Goal: Task Accomplishment & Management: Use online tool/utility

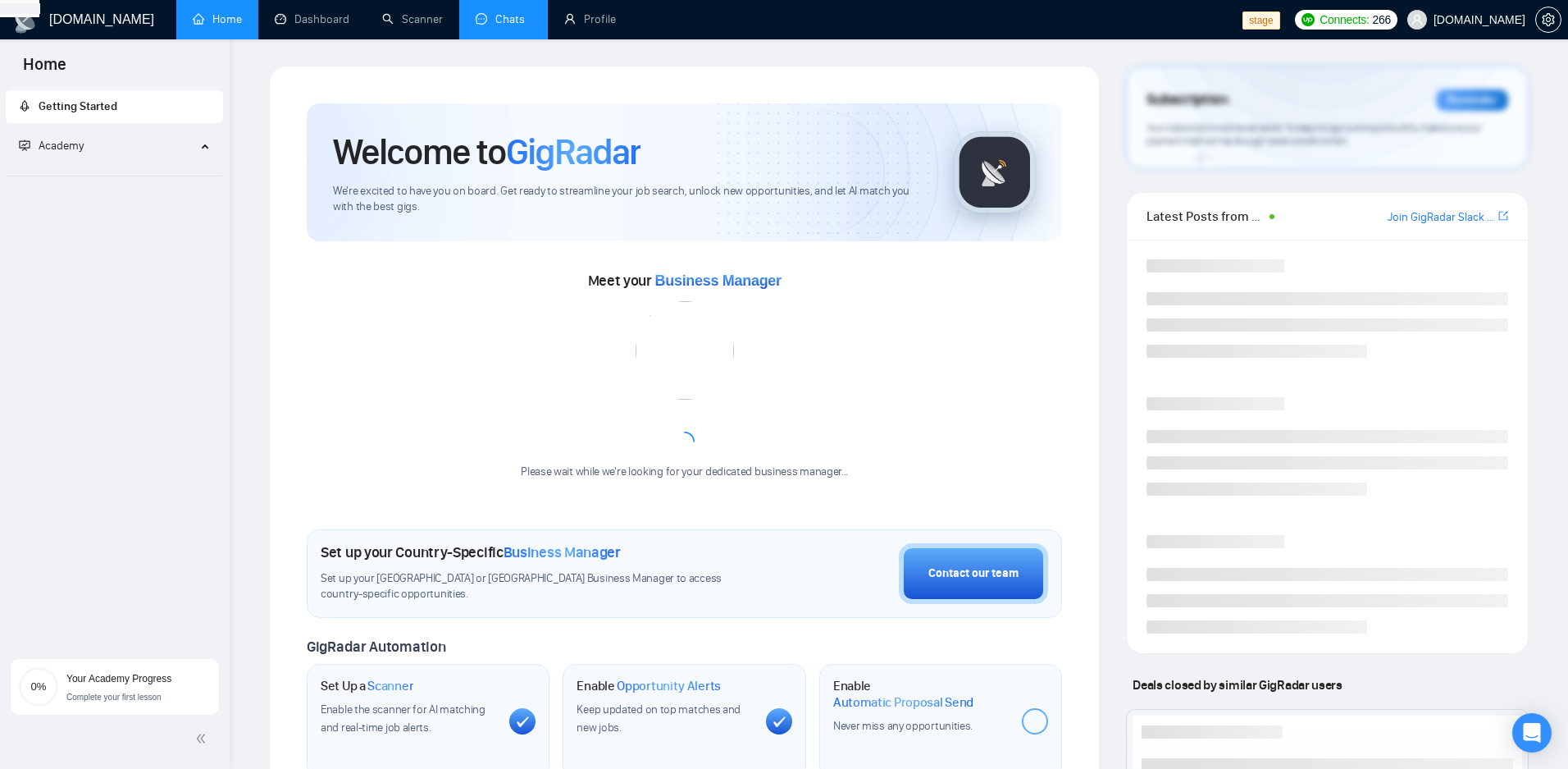
click at [513, 24] on link "Chats" at bounding box center [503, 19] width 56 height 14
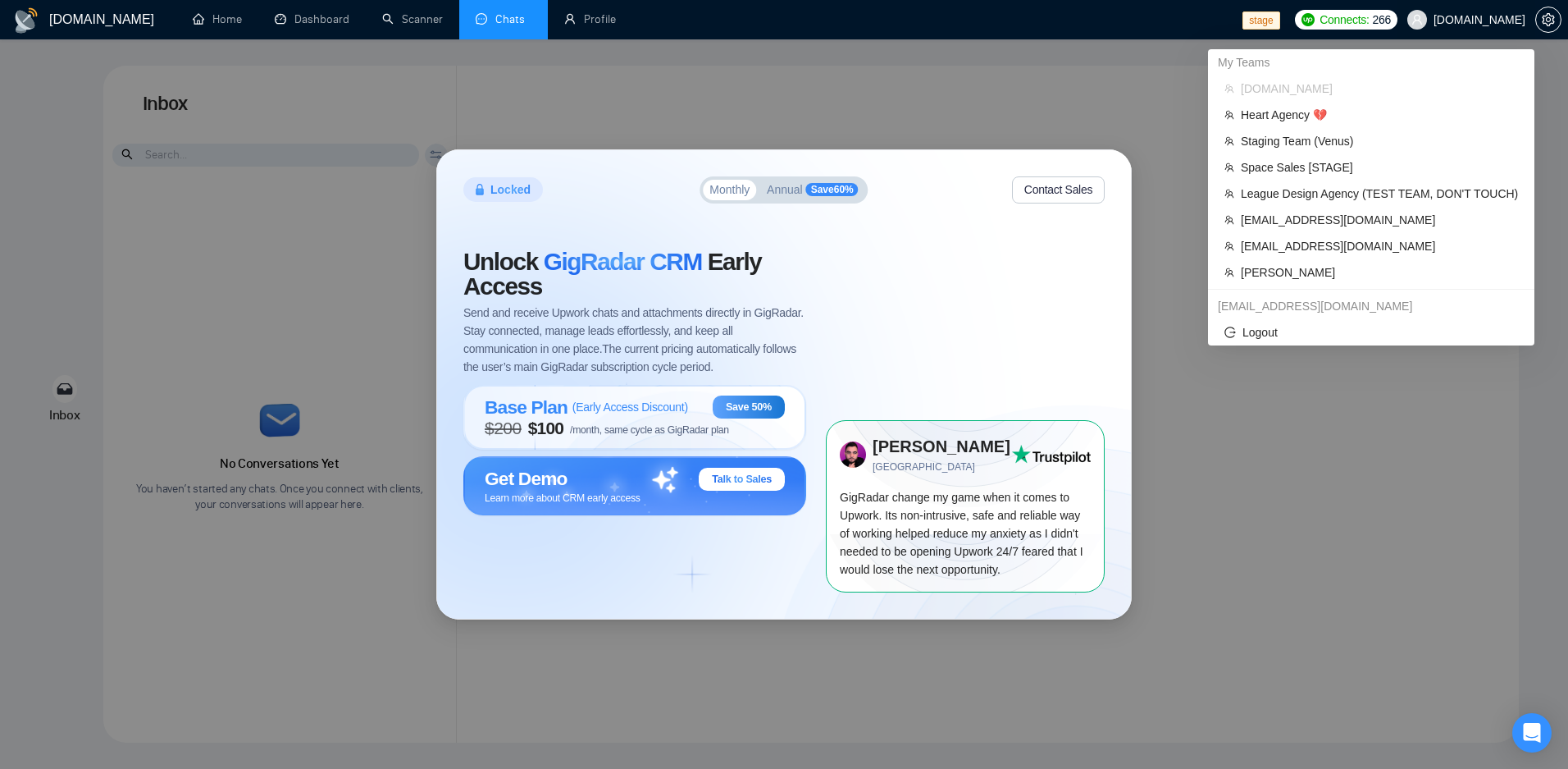
click at [1499, 20] on span "[DOMAIN_NAME]" at bounding box center [1479, 20] width 92 height 0
click at [1335, 135] on span "Staging Team (Venus)" at bounding box center [1379, 140] width 277 height 18
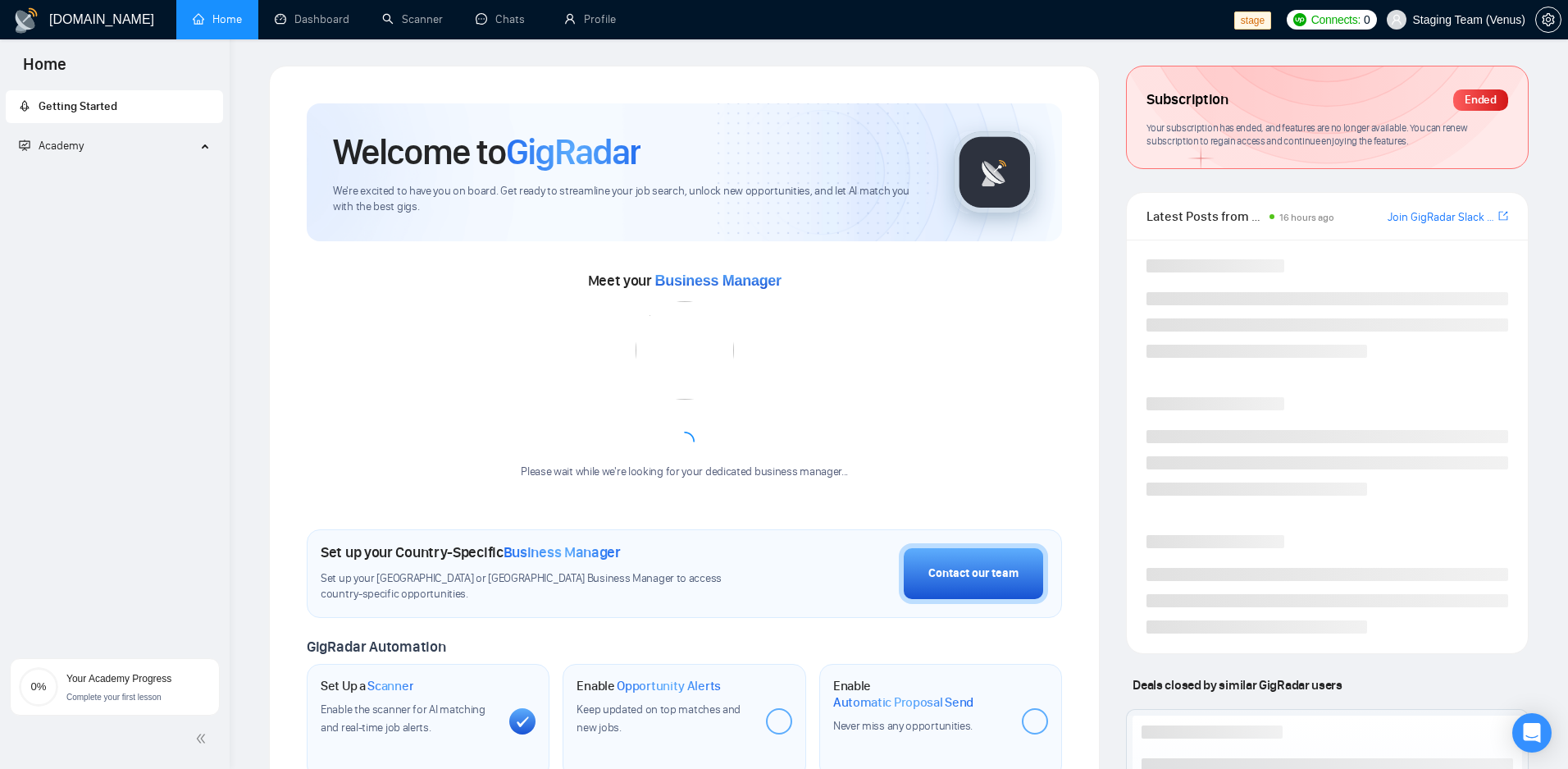
click at [702, 201] on span "We're excited to have you on board. Get ready to streamline your job search, un…" at bounding box center [629, 199] width 595 height 31
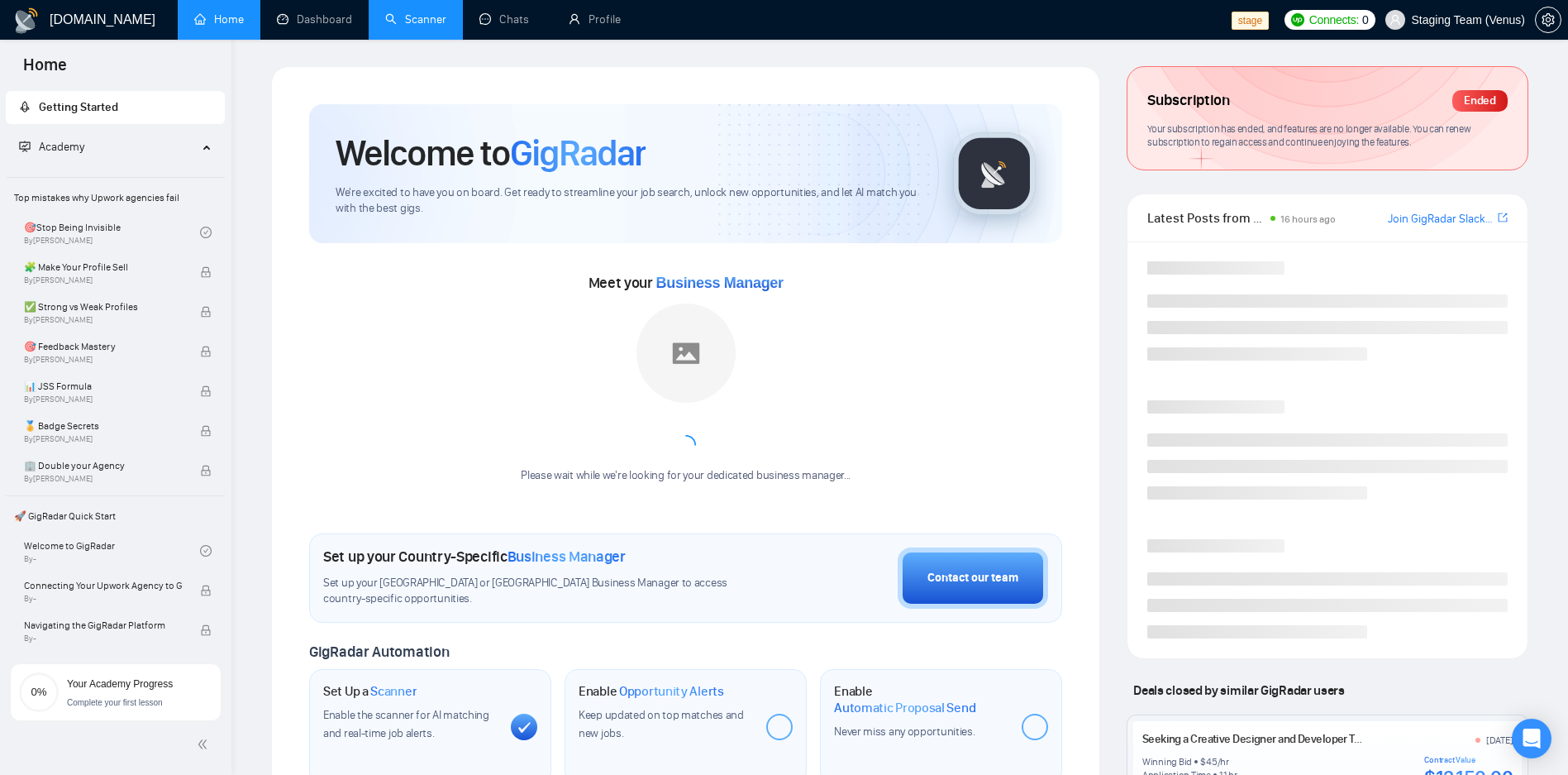
click at [388, 20] on link "Scanner" at bounding box center [415, 19] width 61 height 14
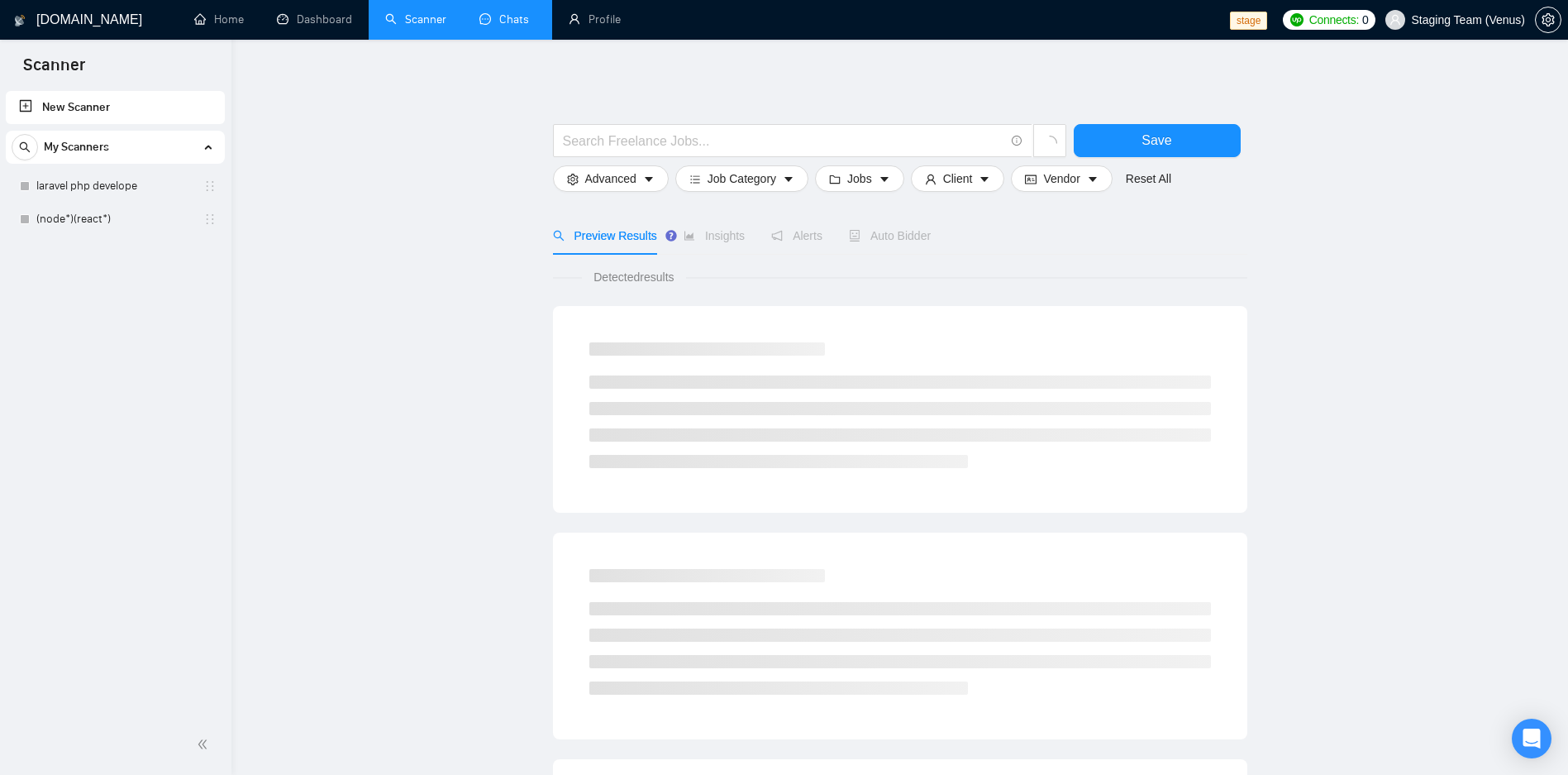
click at [503, 26] on link "Chats" at bounding box center [507, 19] width 56 height 14
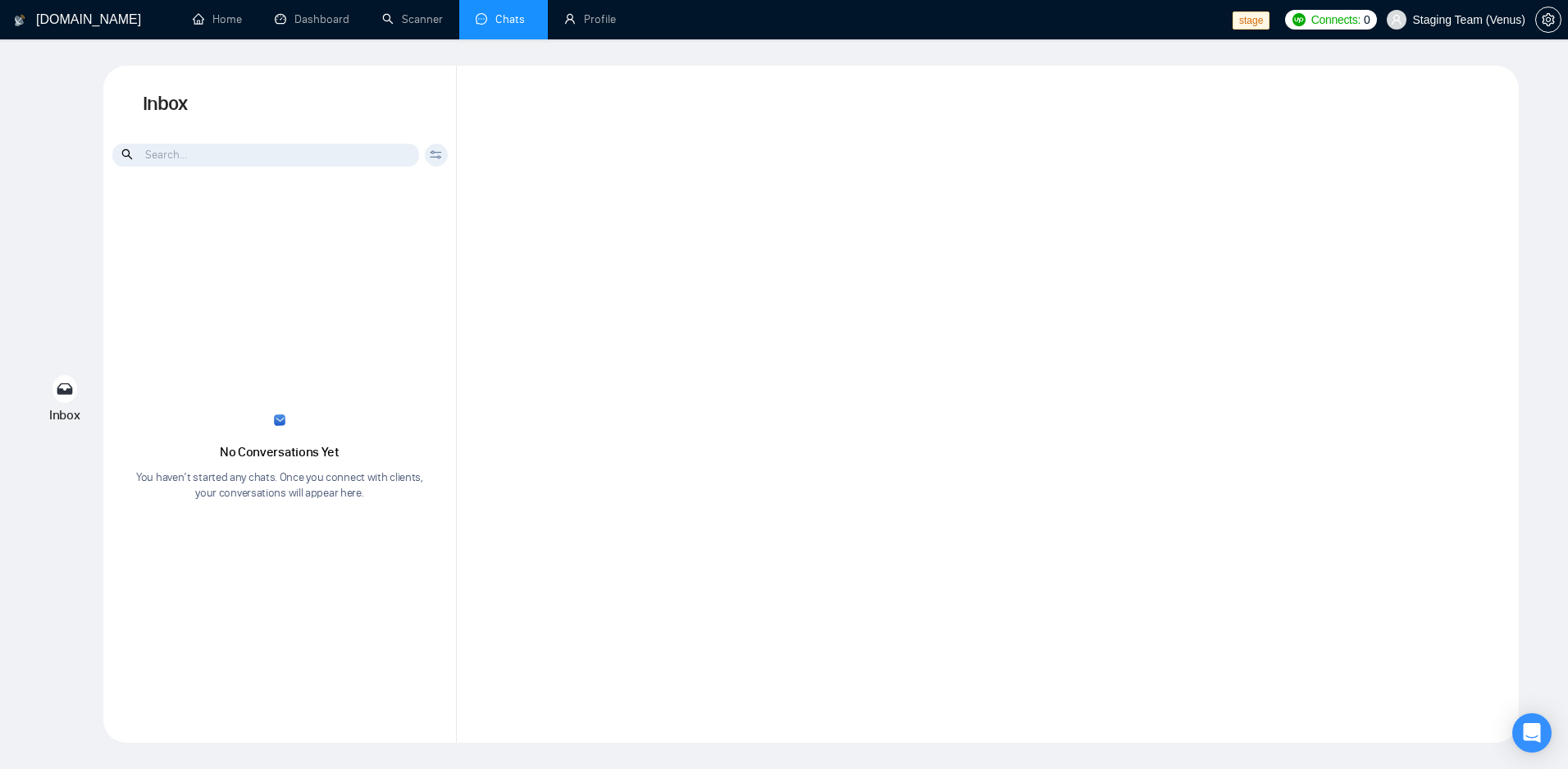
click at [751, 246] on div at bounding box center [987, 404] width 1062 height 676
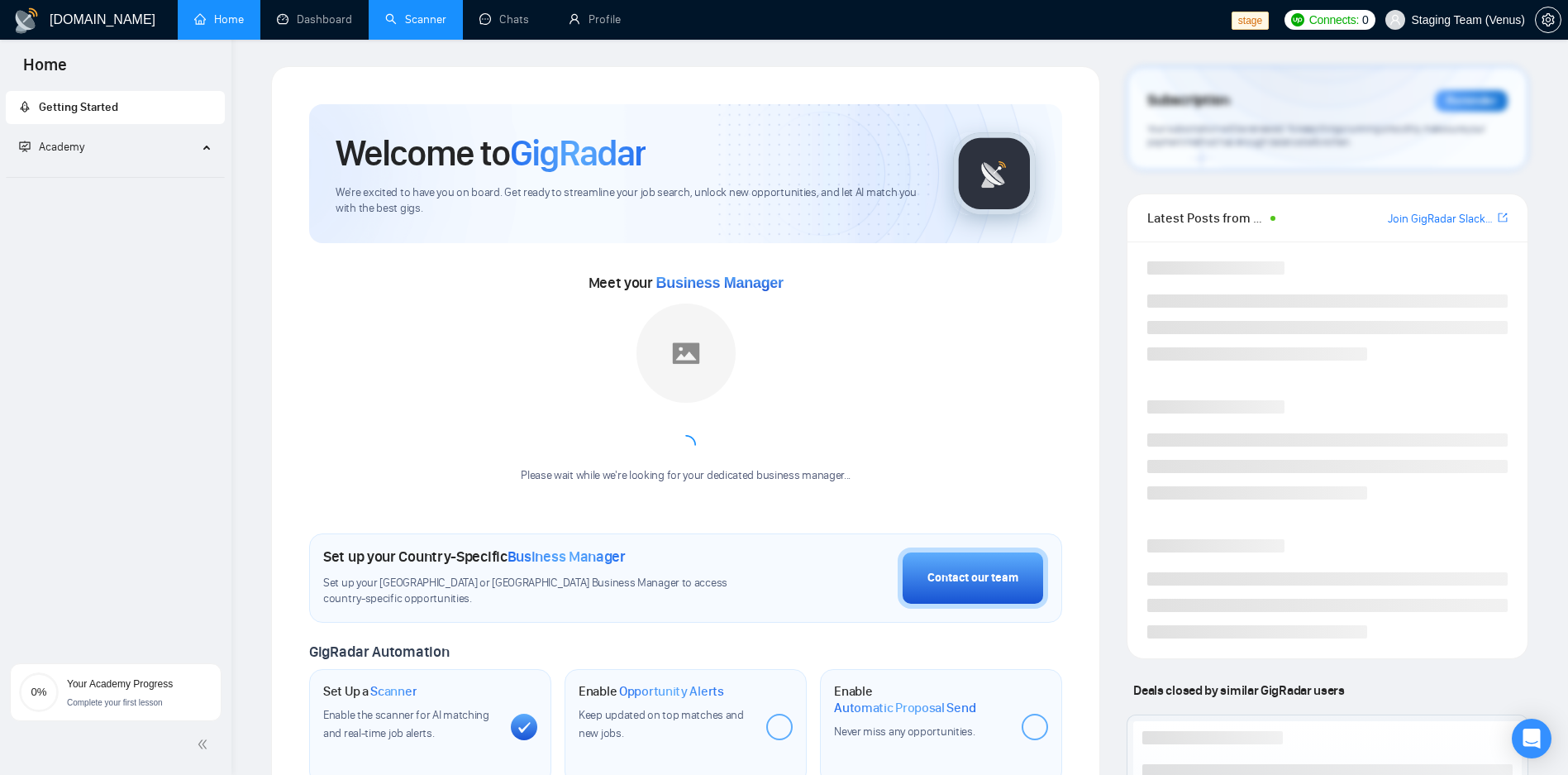
click at [401, 26] on link "Scanner" at bounding box center [415, 19] width 61 height 14
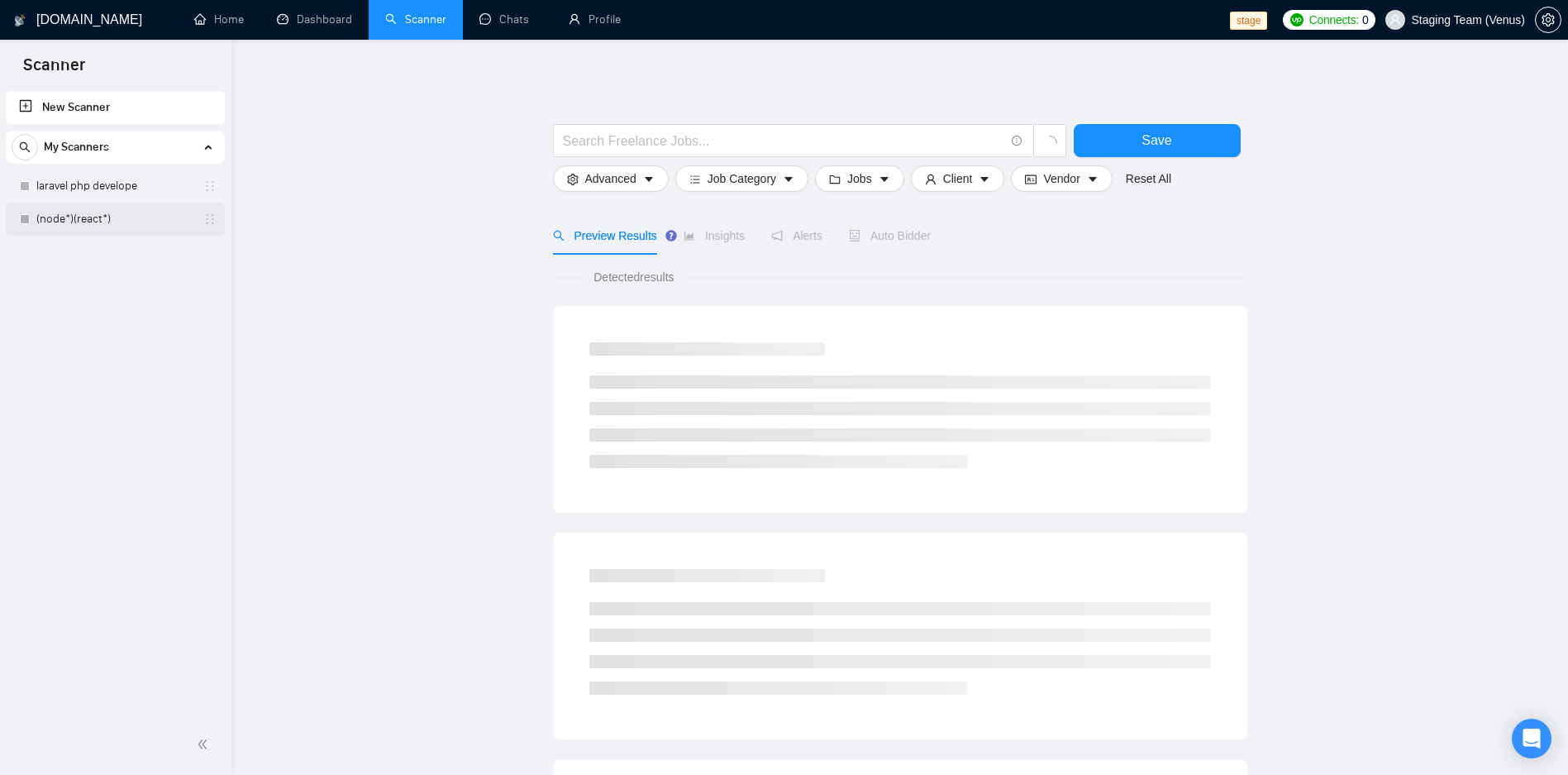
click at [100, 220] on link "(node*)(react*)" at bounding box center [115, 218] width 157 height 33
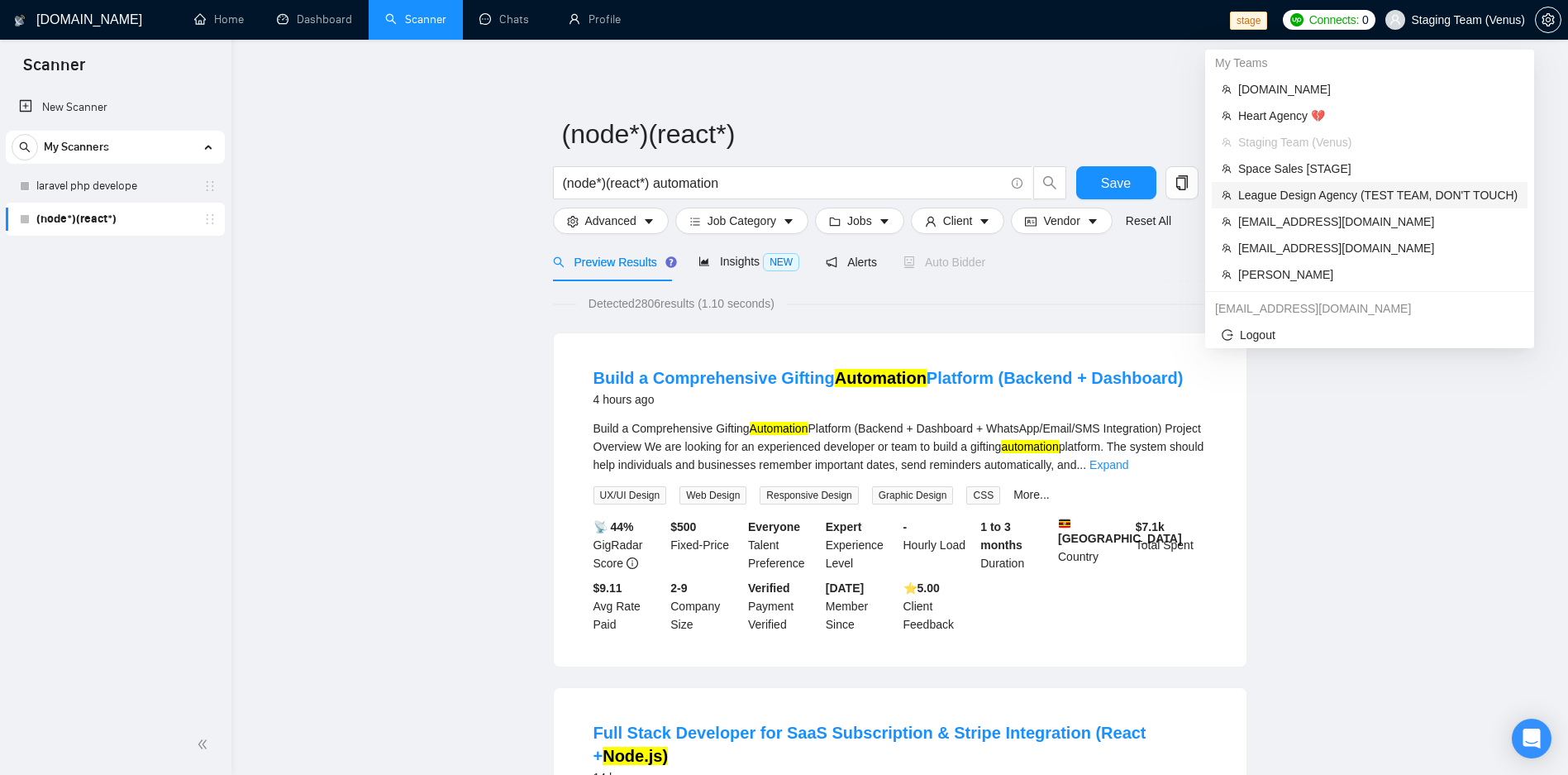
click at [1322, 186] on span "League Design Agency (TEST TEAM, DON'T TOUCH)" at bounding box center [1377, 195] width 280 height 18
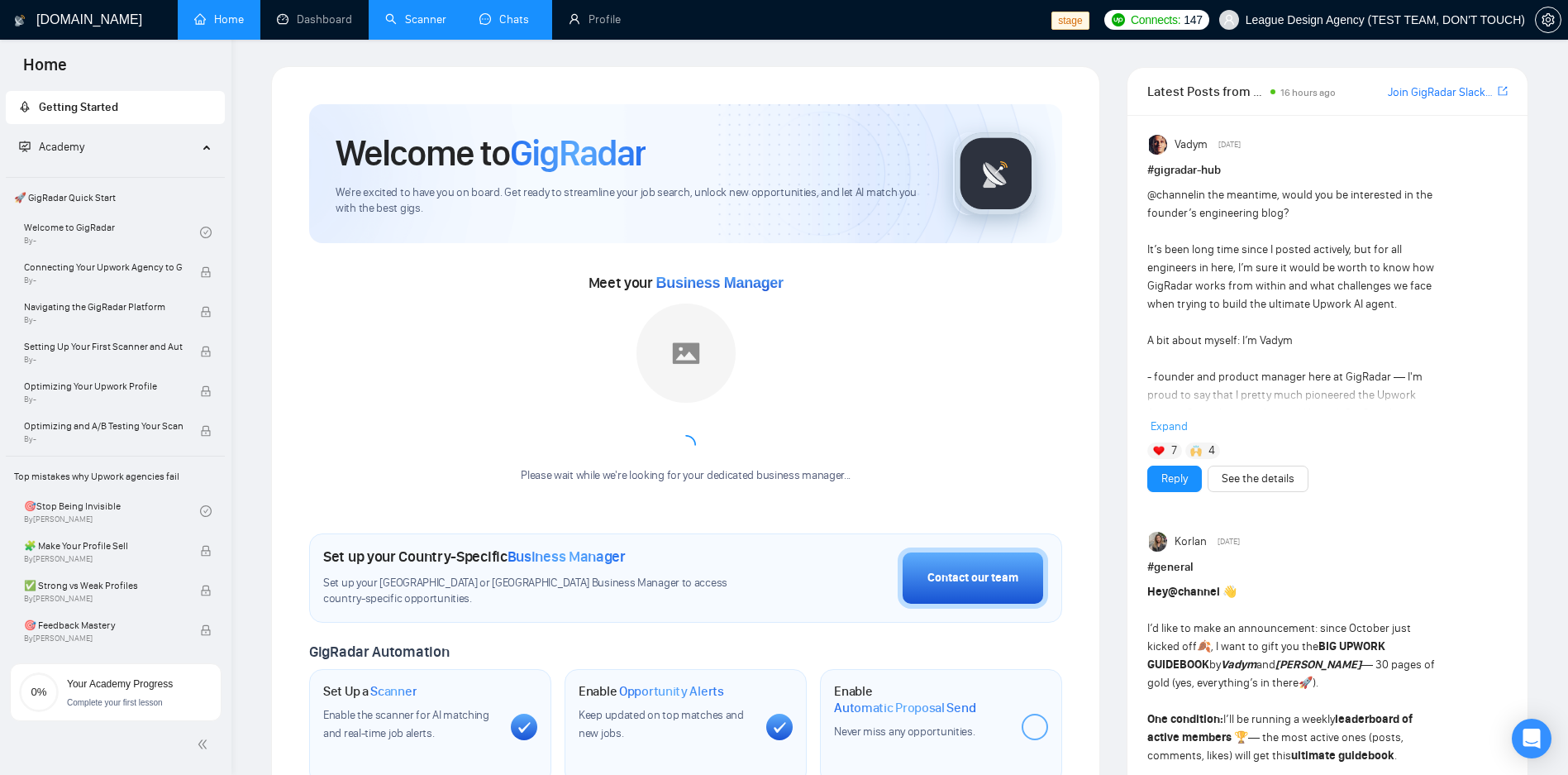
click at [479, 13] on link "Chats" at bounding box center [507, 19] width 56 height 14
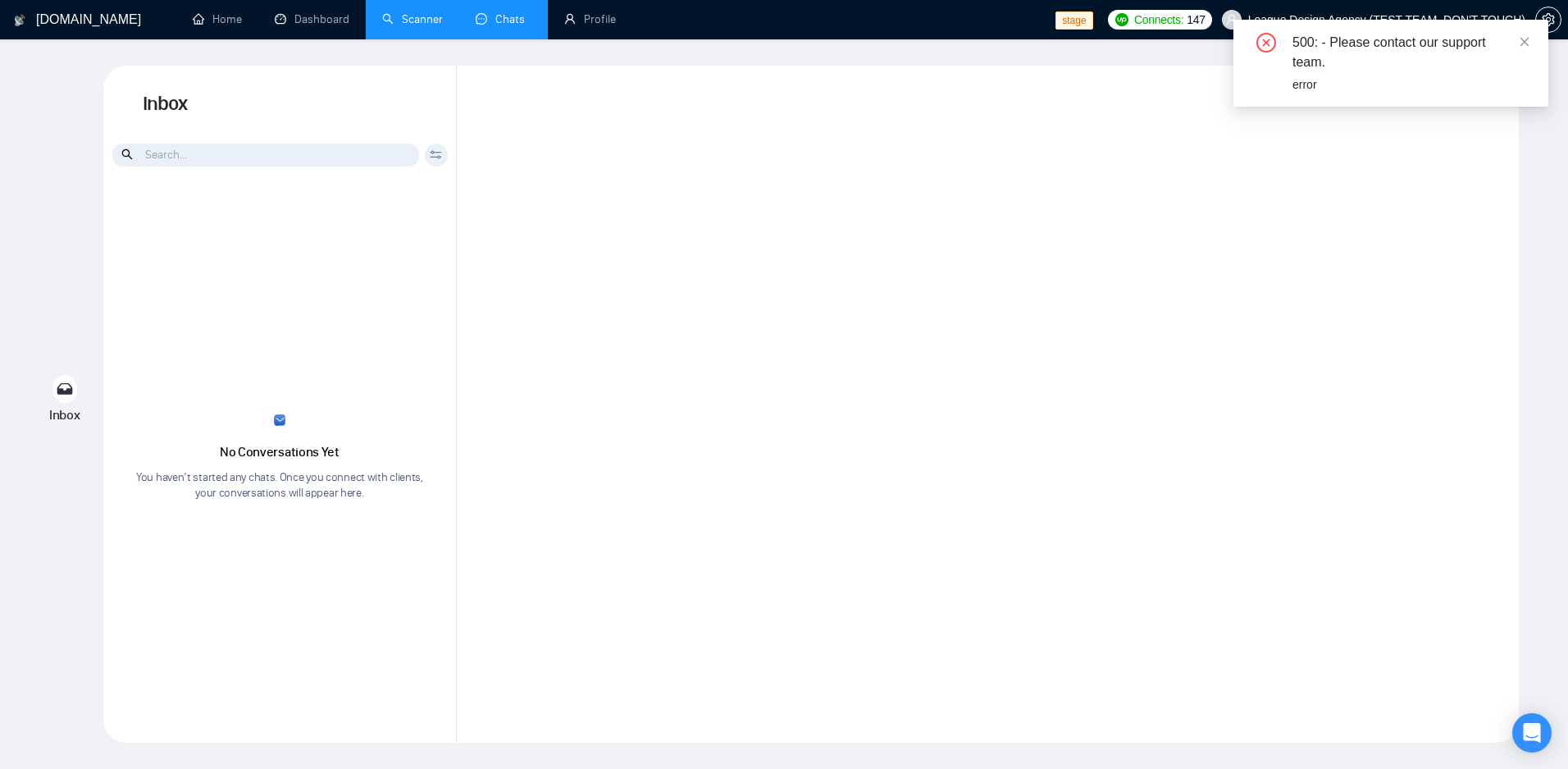
click at [426, 26] on link "Scanner" at bounding box center [412, 19] width 61 height 14
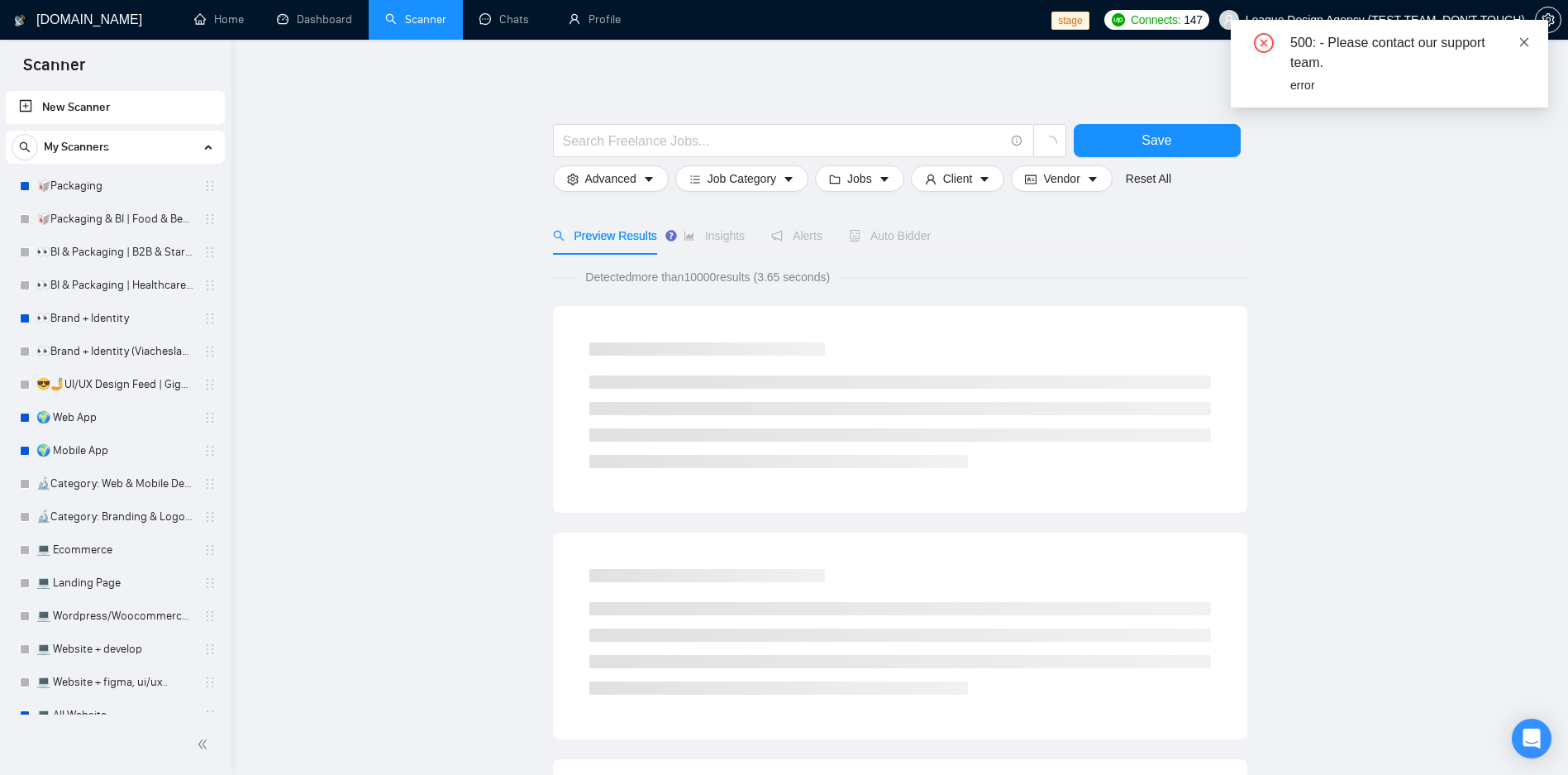
click at [1521, 40] on icon "close" at bounding box center [1524, 42] width 11 height 11
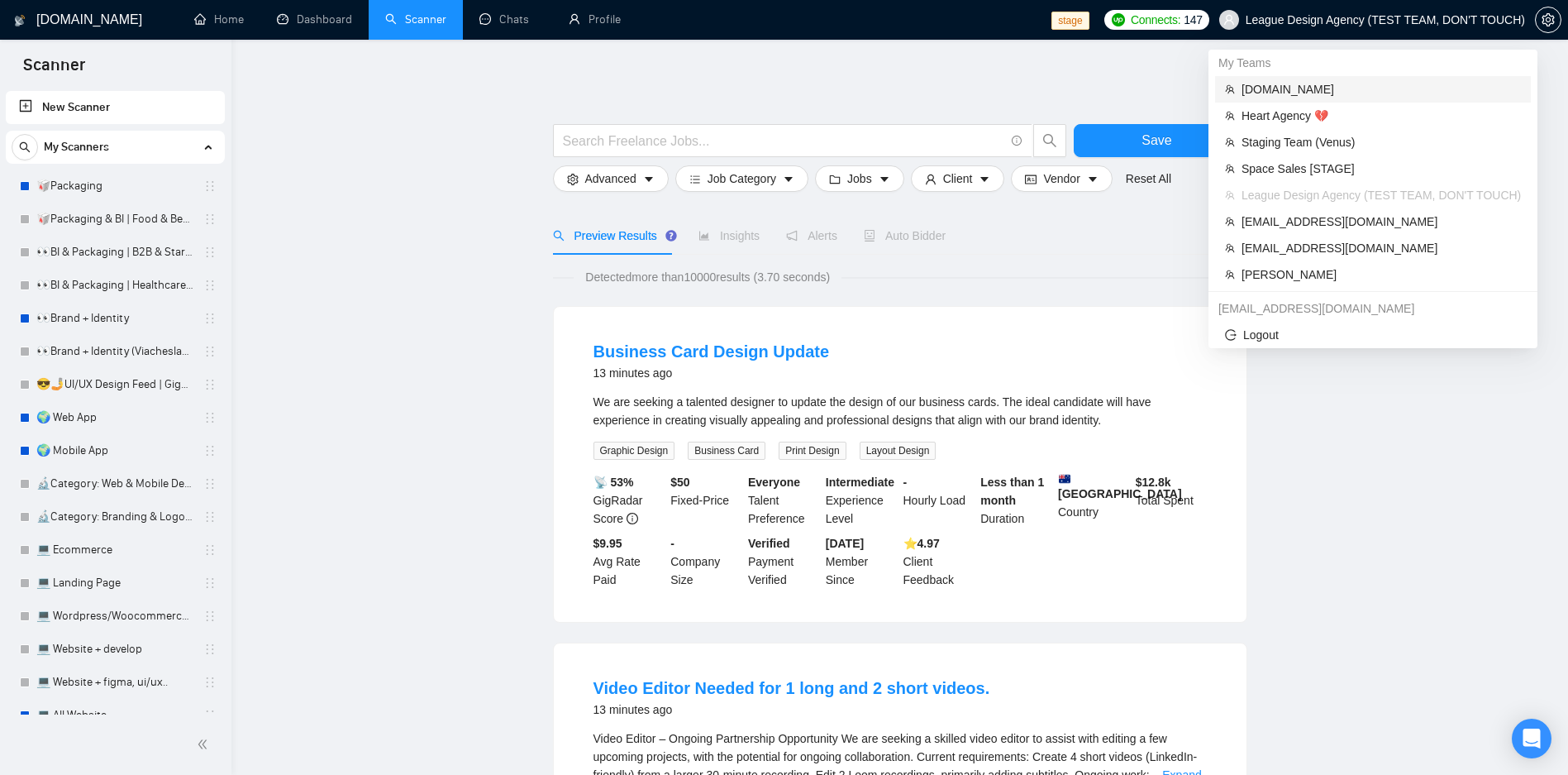
click at [1321, 92] on span "[DOMAIN_NAME]" at bounding box center [1381, 89] width 280 height 18
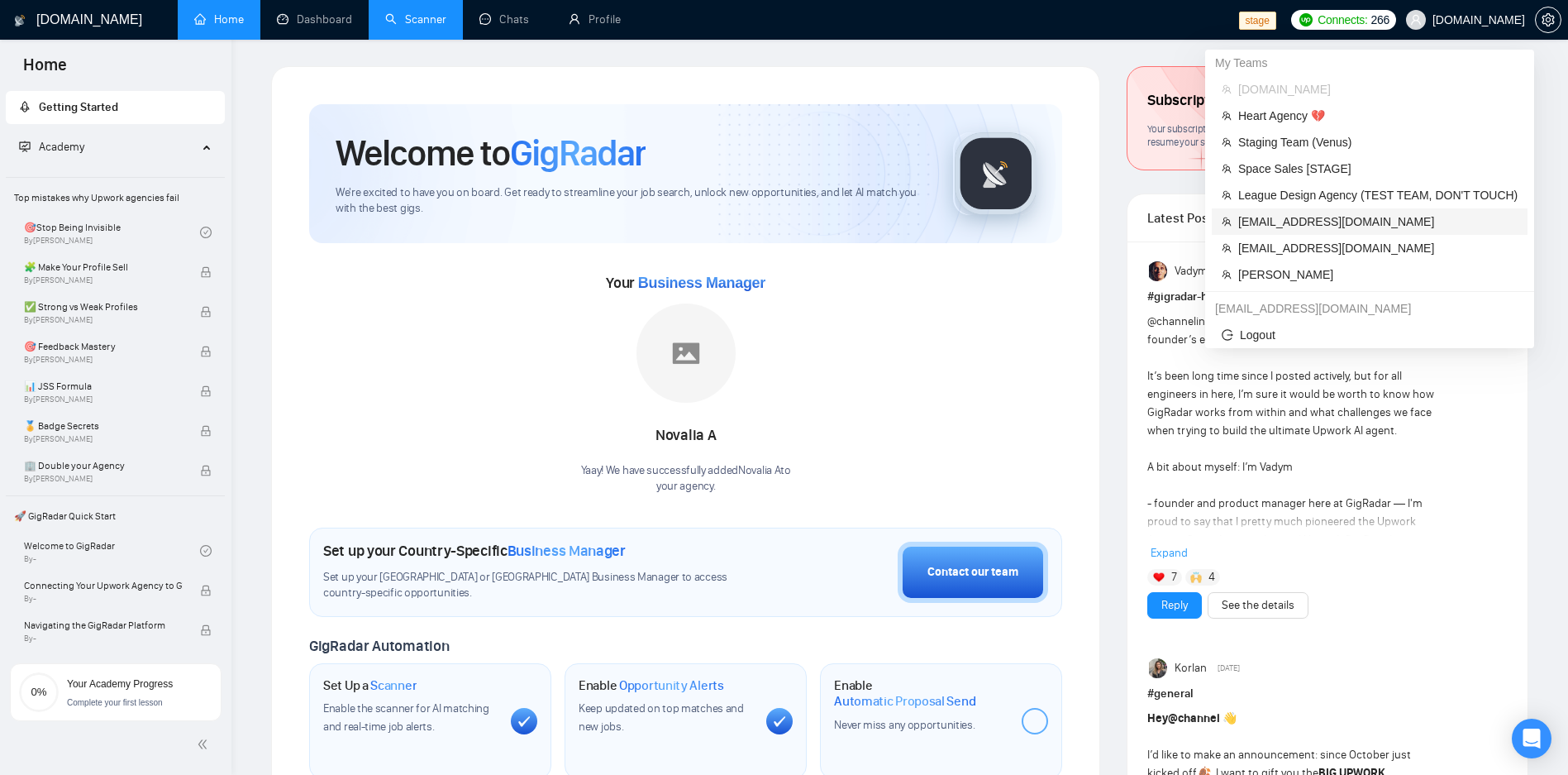
click at [1303, 220] on span "[EMAIL_ADDRESS][DOMAIN_NAME]" at bounding box center [1377, 221] width 280 height 18
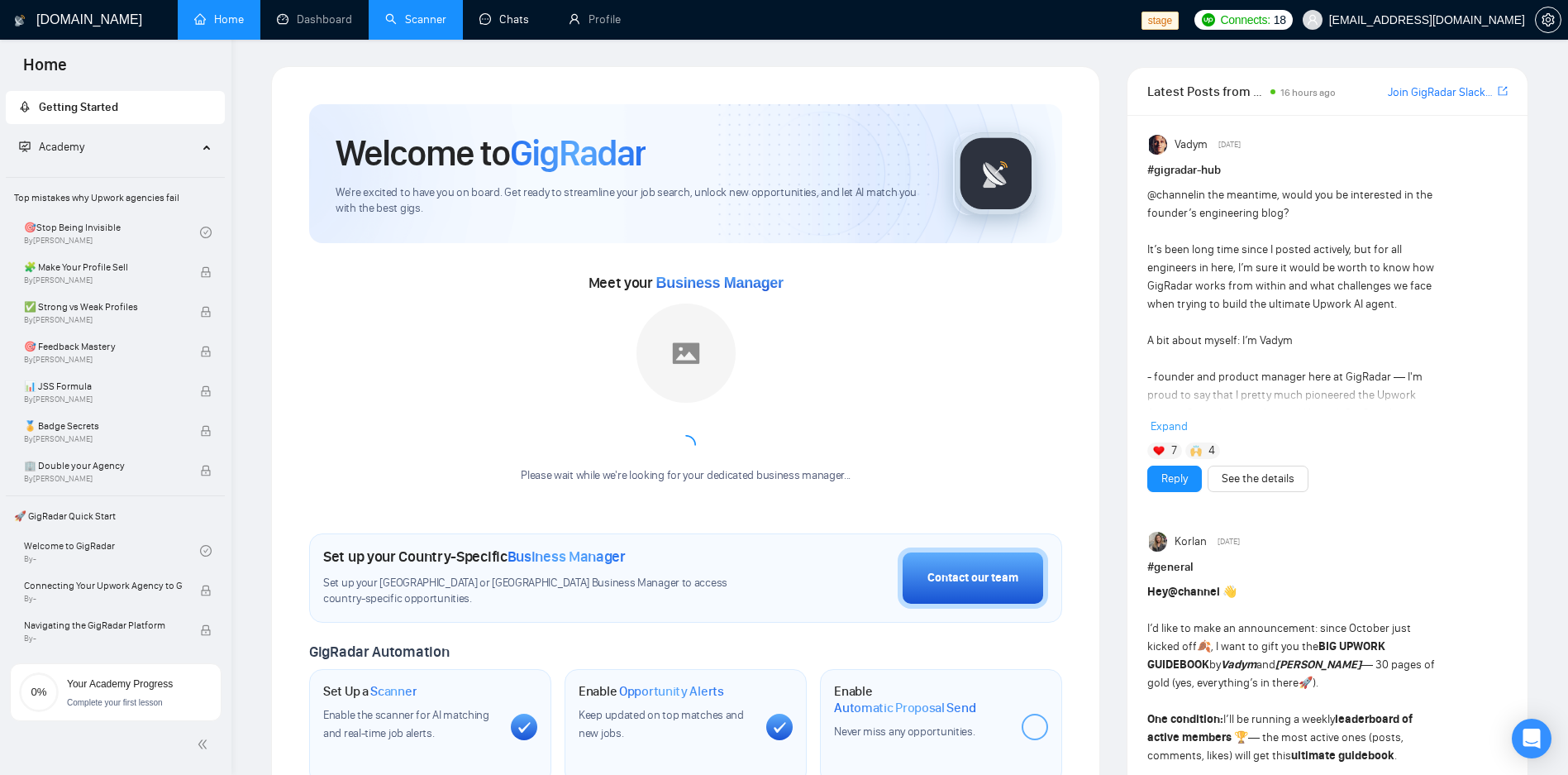
click at [444, 24] on link "Scanner" at bounding box center [415, 19] width 61 height 14
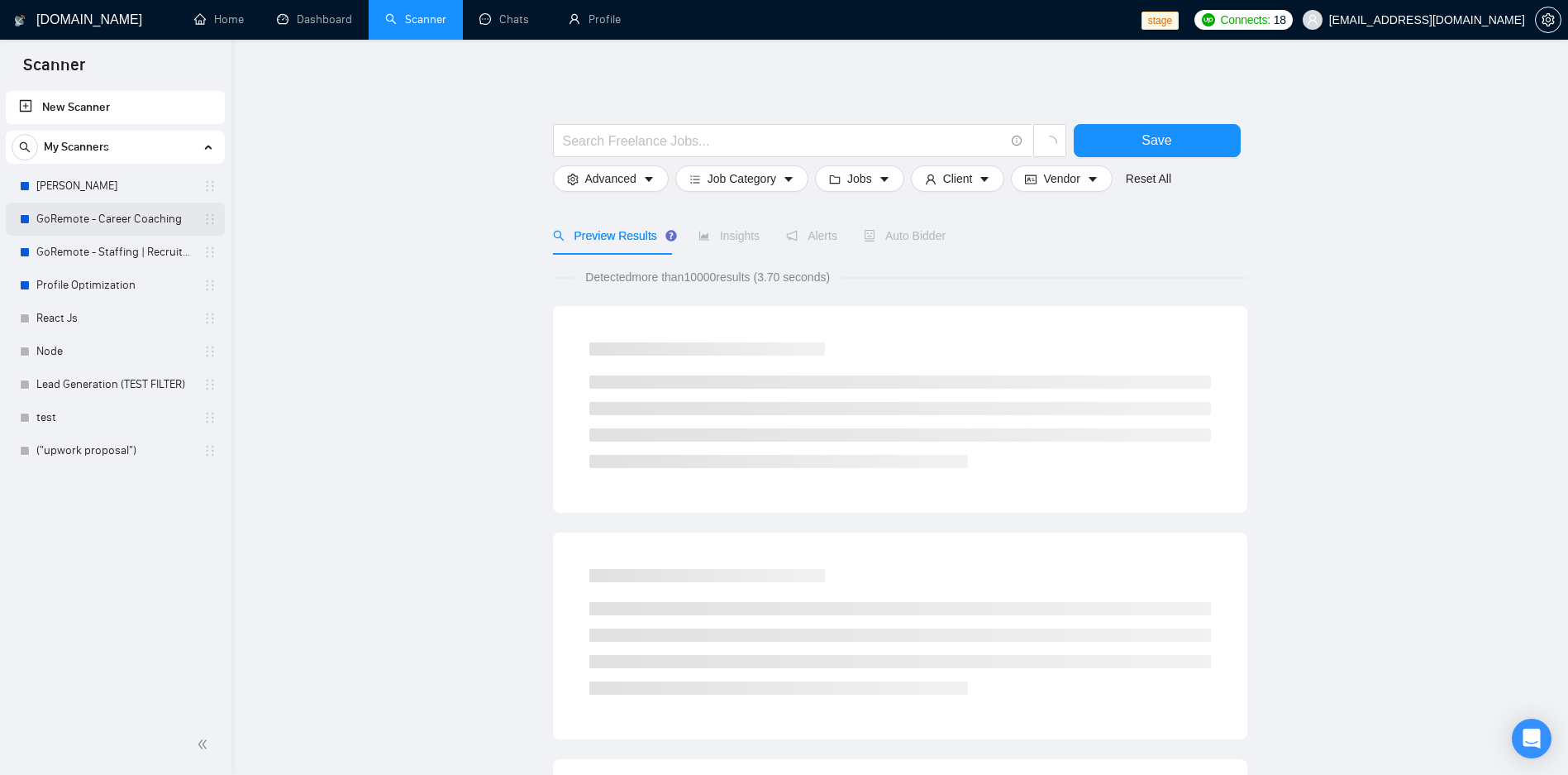
click at [136, 221] on link "GoRemote - Career Coaching" at bounding box center [115, 218] width 157 height 33
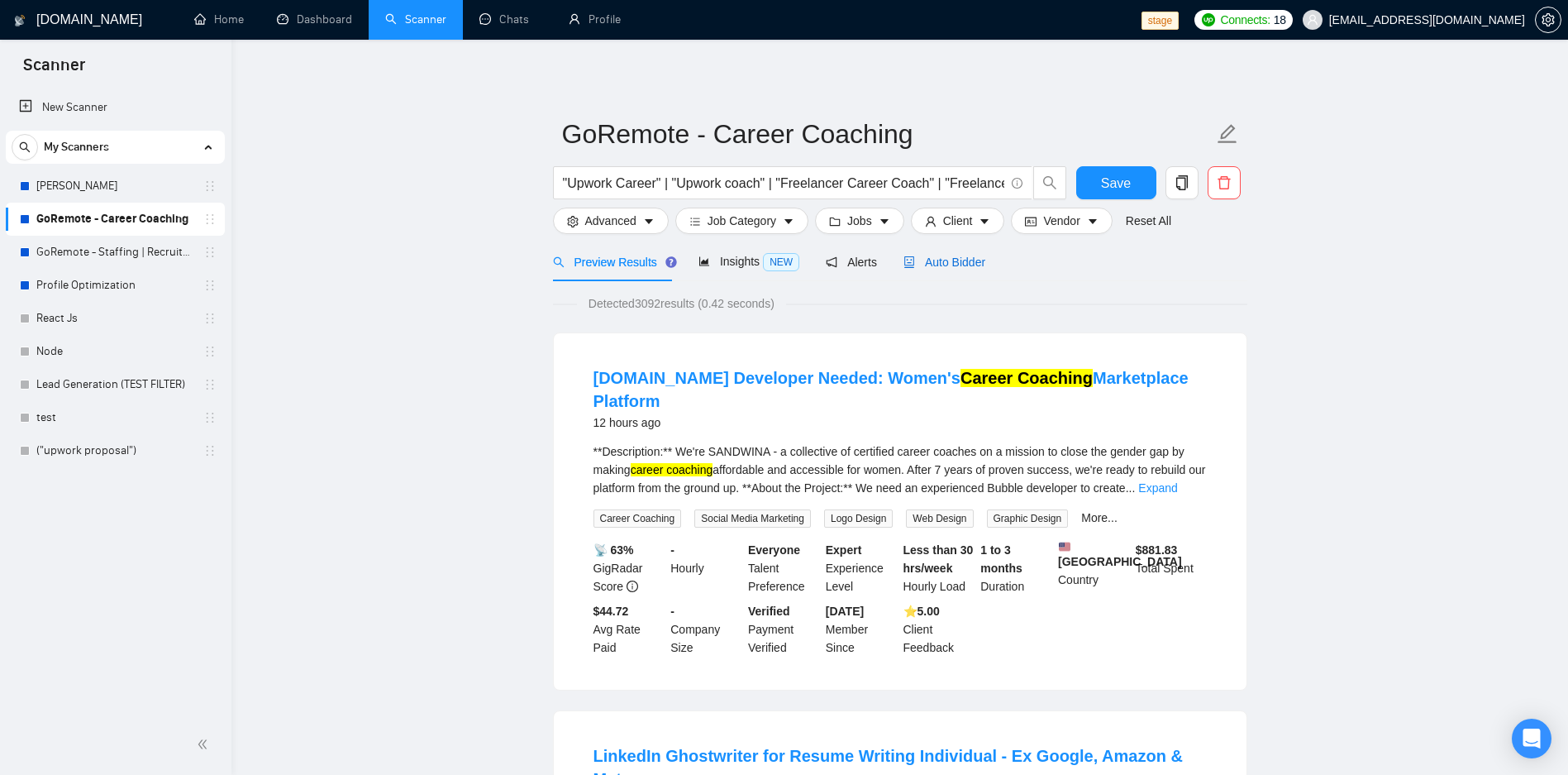
click at [931, 267] on span "Auto Bidder" at bounding box center [944, 262] width 82 height 13
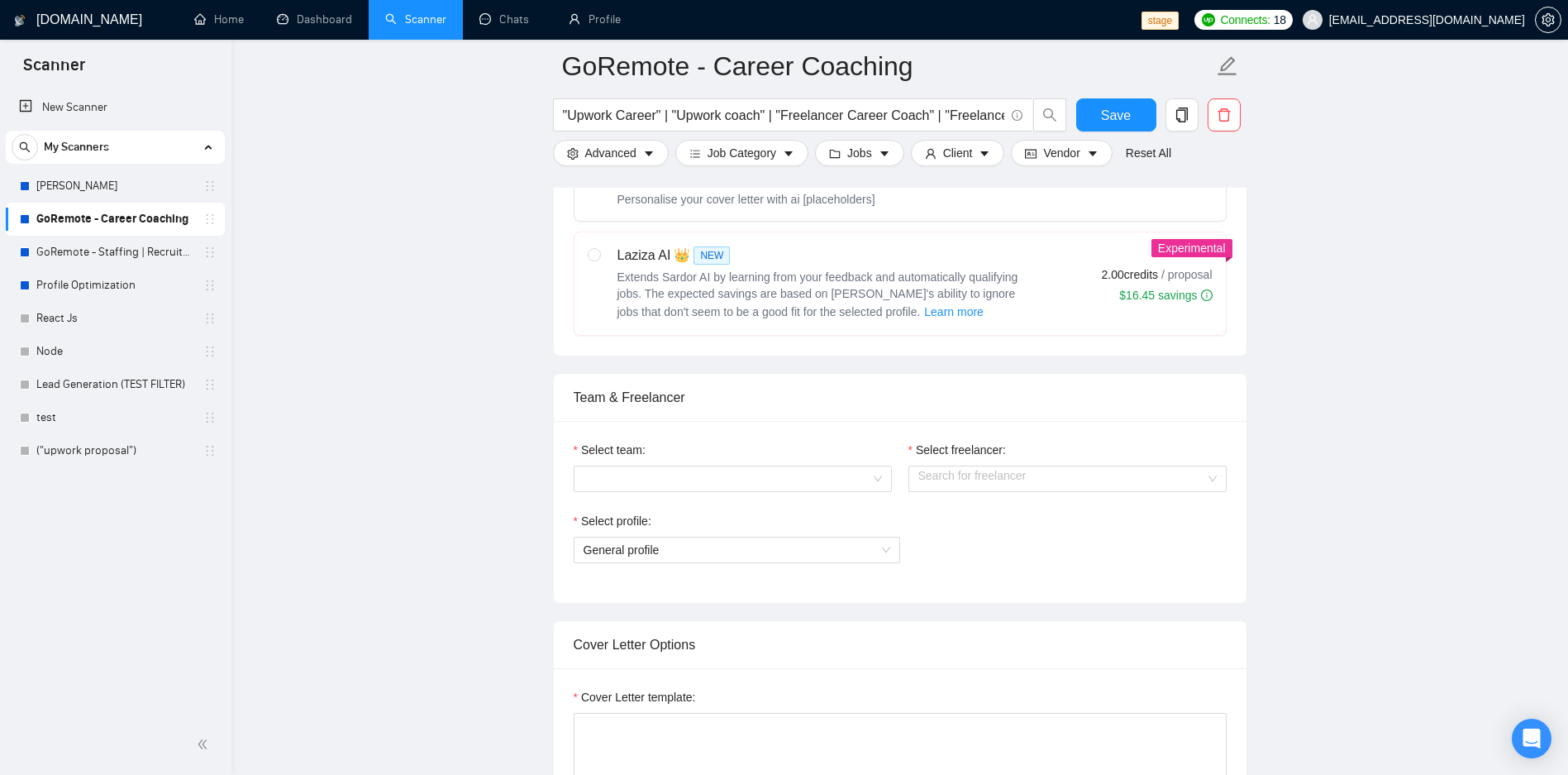
scroll to position [794, 0]
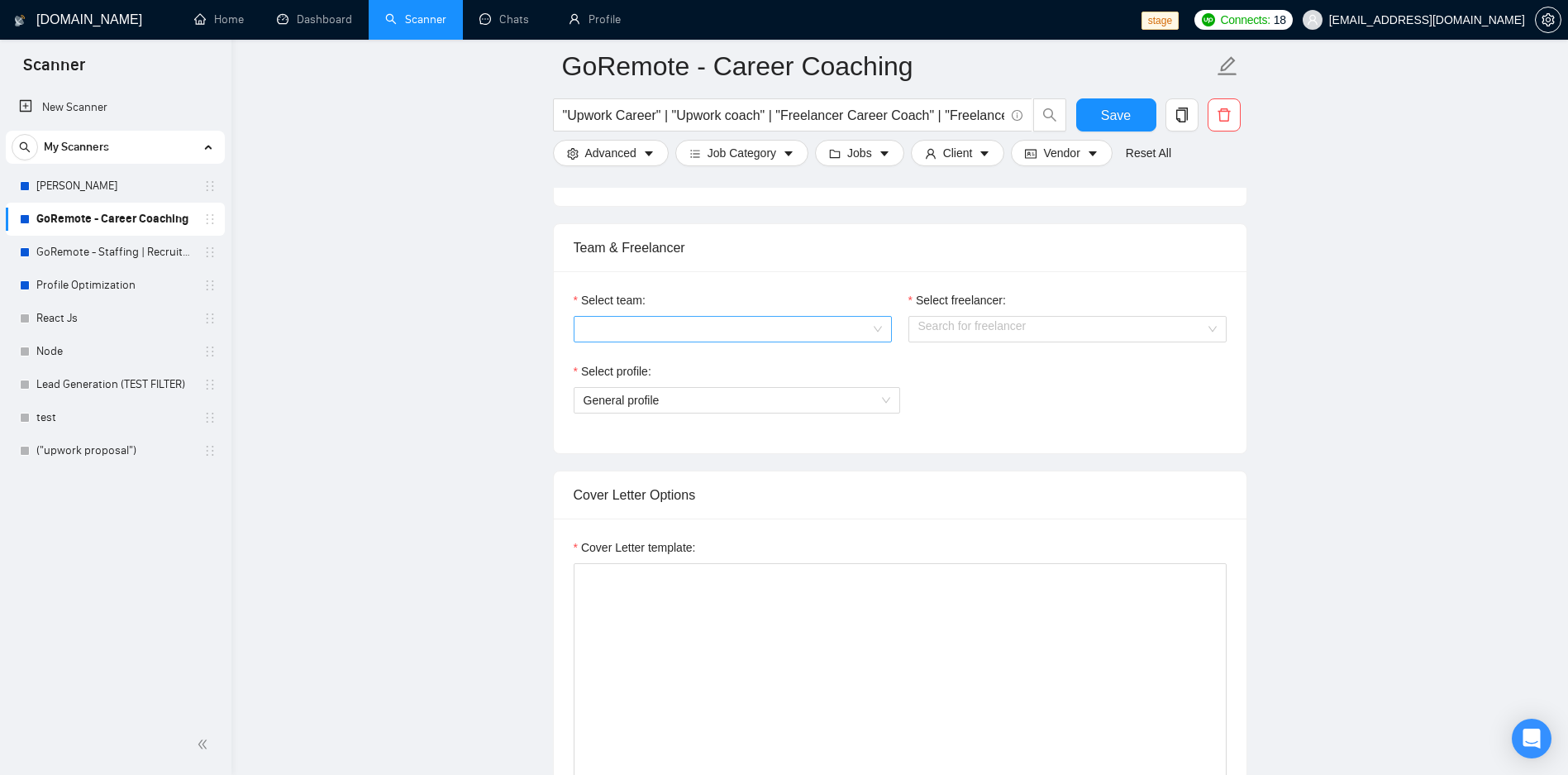
click at [681, 329] on input "Select team:" at bounding box center [727, 329] width 287 height 24
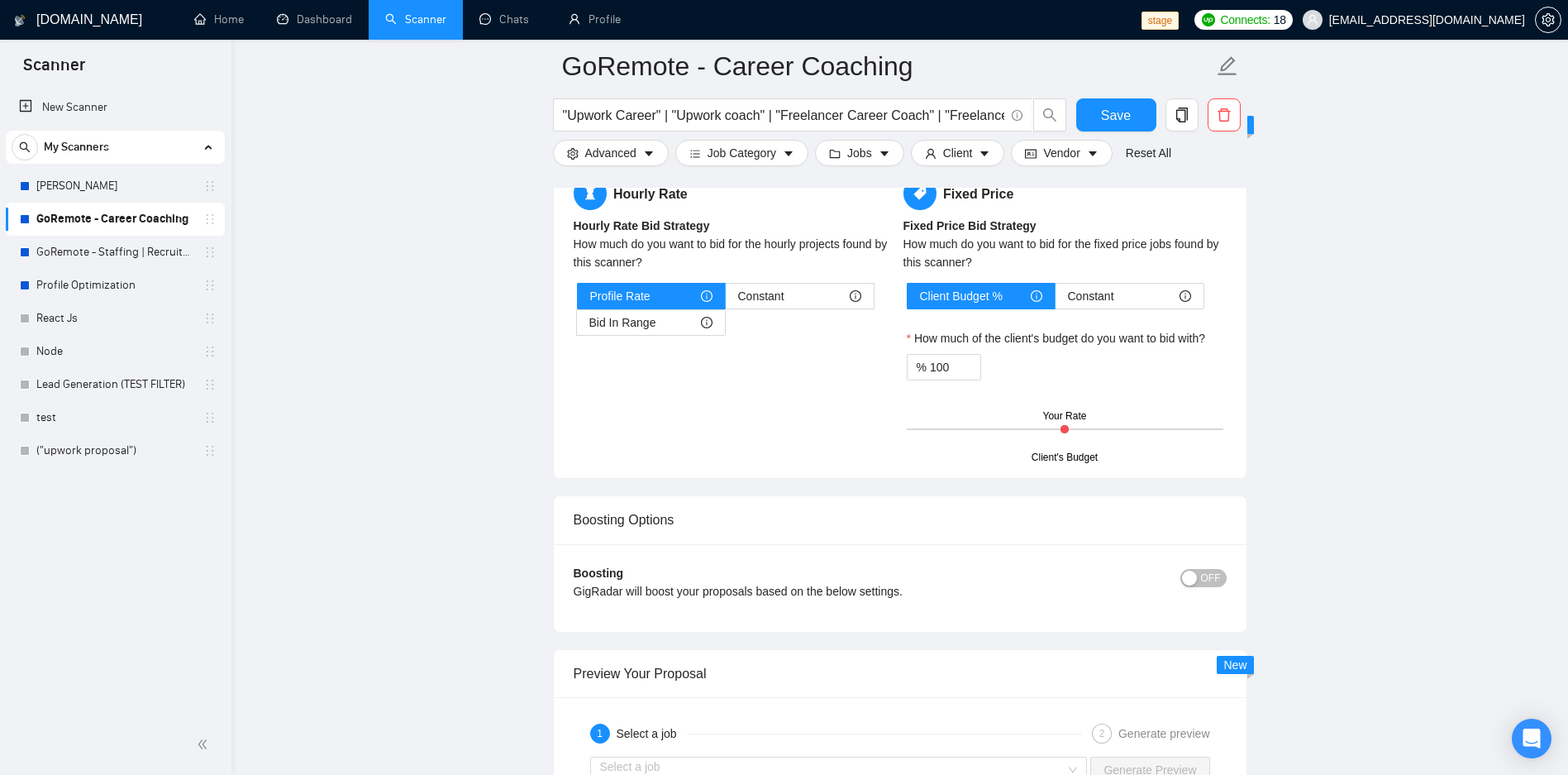
scroll to position [2183, 0]
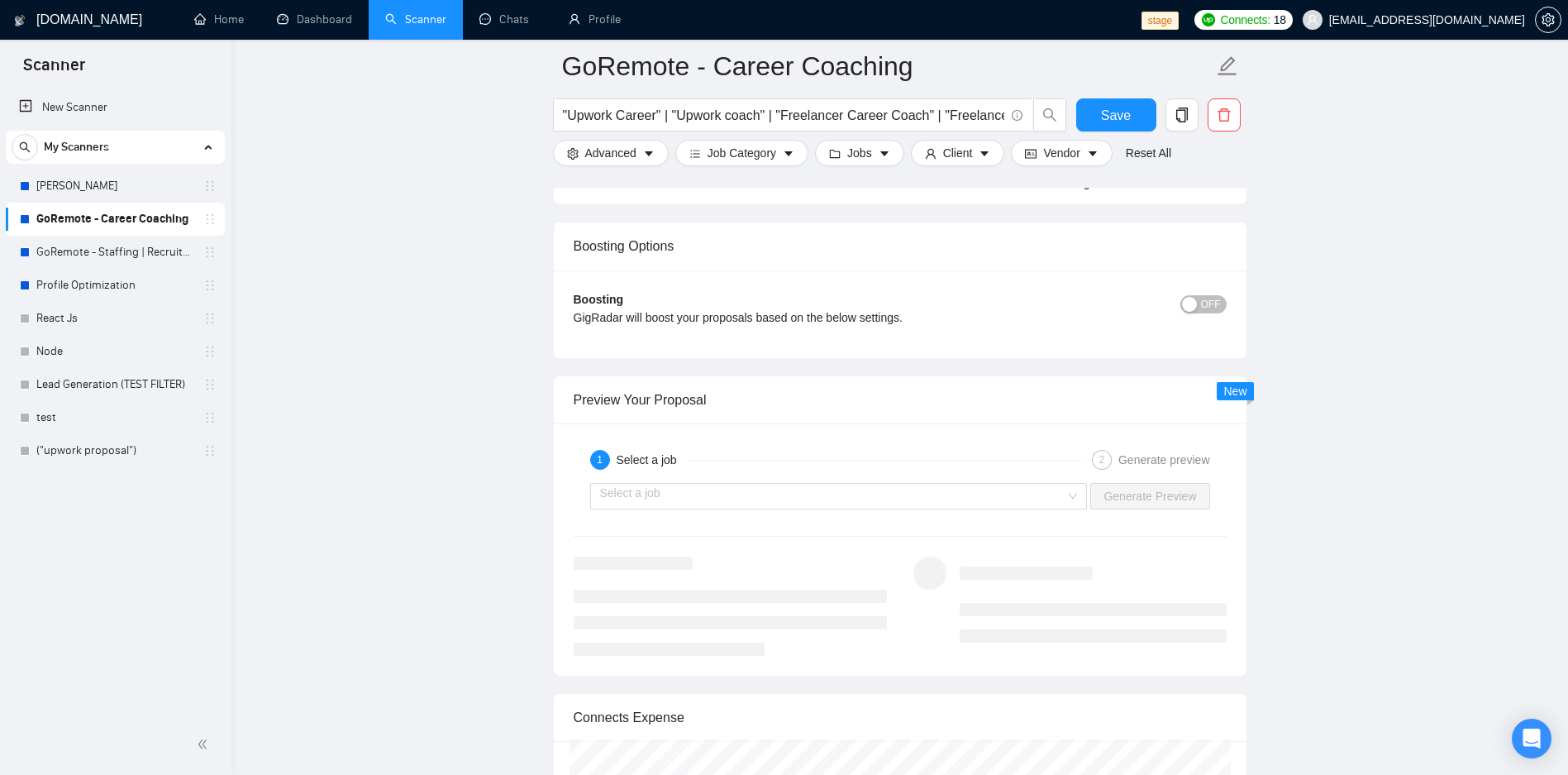
click at [776, 518] on div "1 Select a job 2 Generate preview Select a job Generate Preview" at bounding box center [900, 550] width 693 height 252
click at [742, 494] on input "search" at bounding box center [832, 496] width 466 height 24
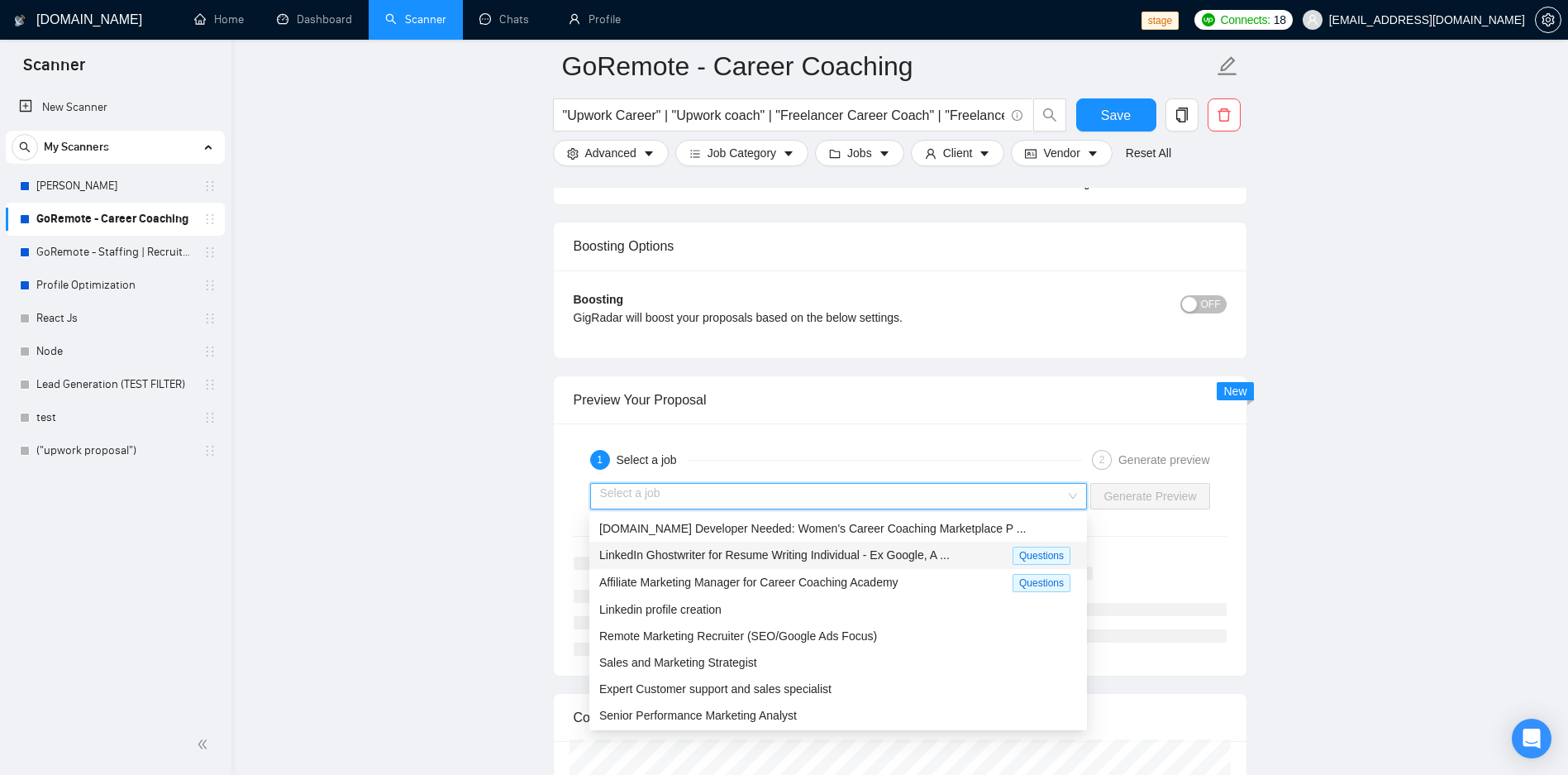
click at [660, 557] on span "LinkedIn Ghostwriter for Resume Writing Individual - Ex Google, A ..." at bounding box center [775, 555] width 350 height 13
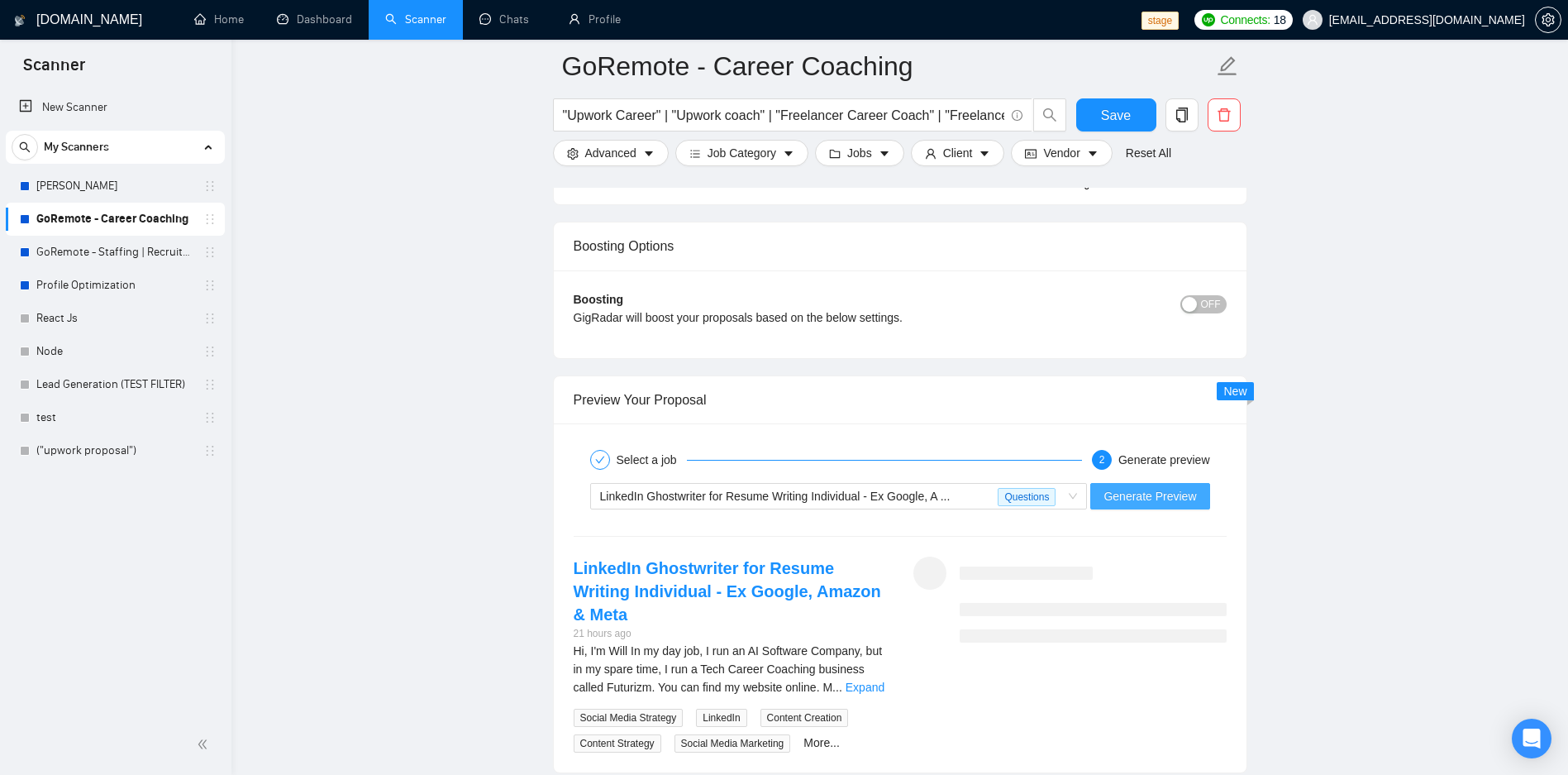
click at [1142, 504] on span "Generate Preview" at bounding box center [1149, 495] width 92 height 18
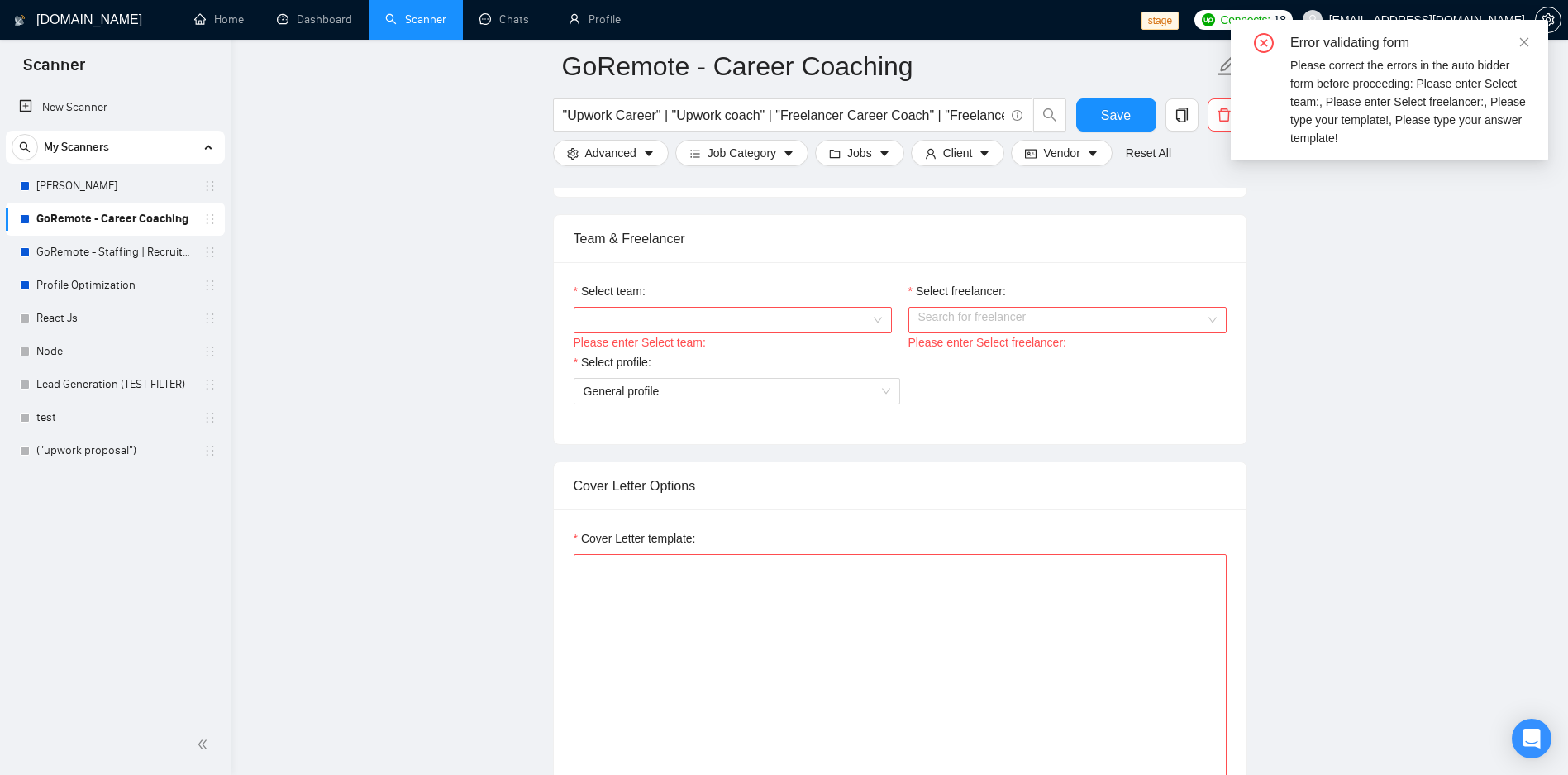
scroll to position [695, 0]
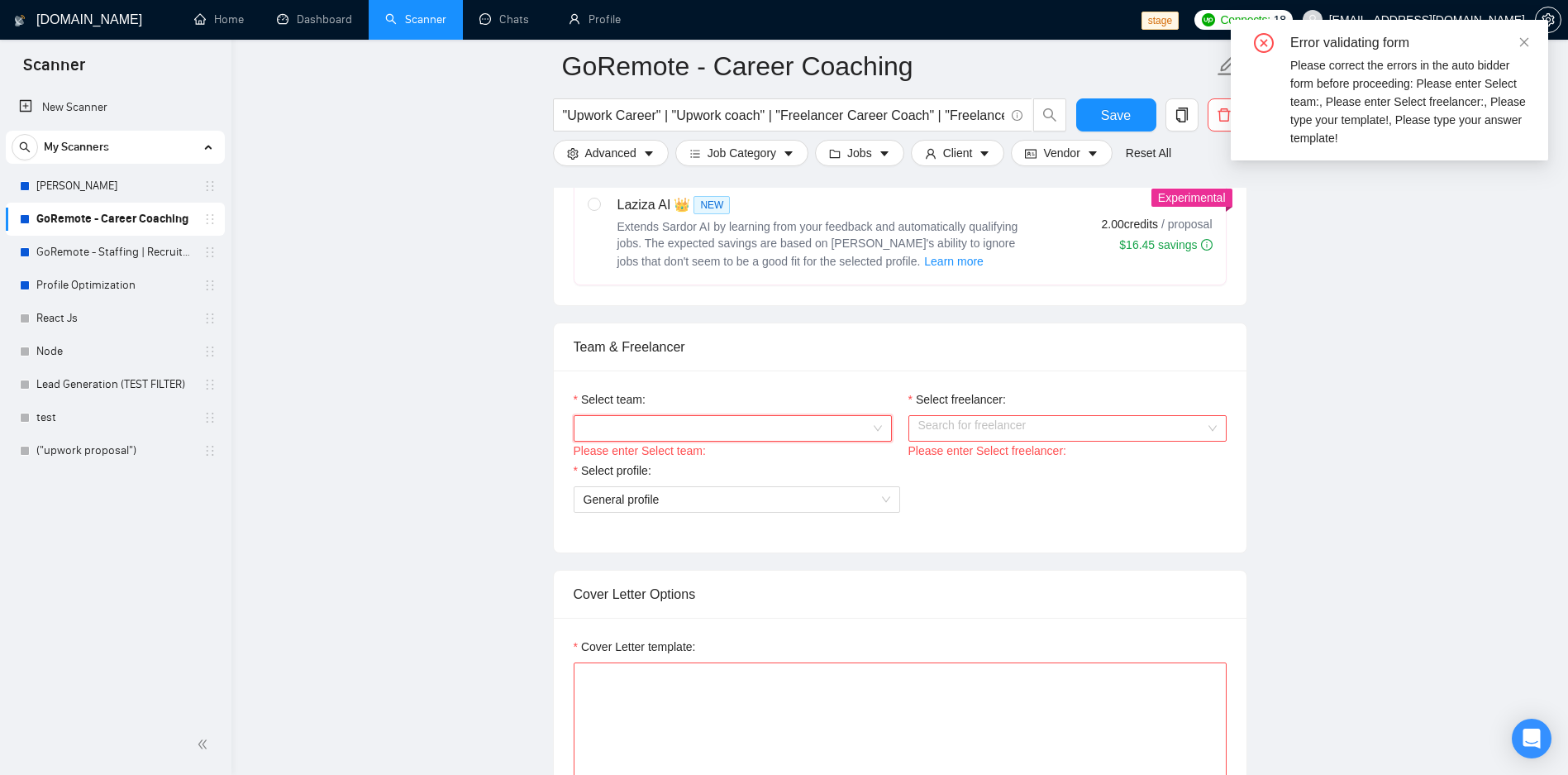
click at [747, 435] on input "Select team:" at bounding box center [727, 428] width 287 height 24
click at [110, 244] on link "GoRemote - Staffing | Recruitment" at bounding box center [115, 251] width 157 height 33
click at [128, 189] on link "Allanazar" at bounding box center [115, 186] width 157 height 33
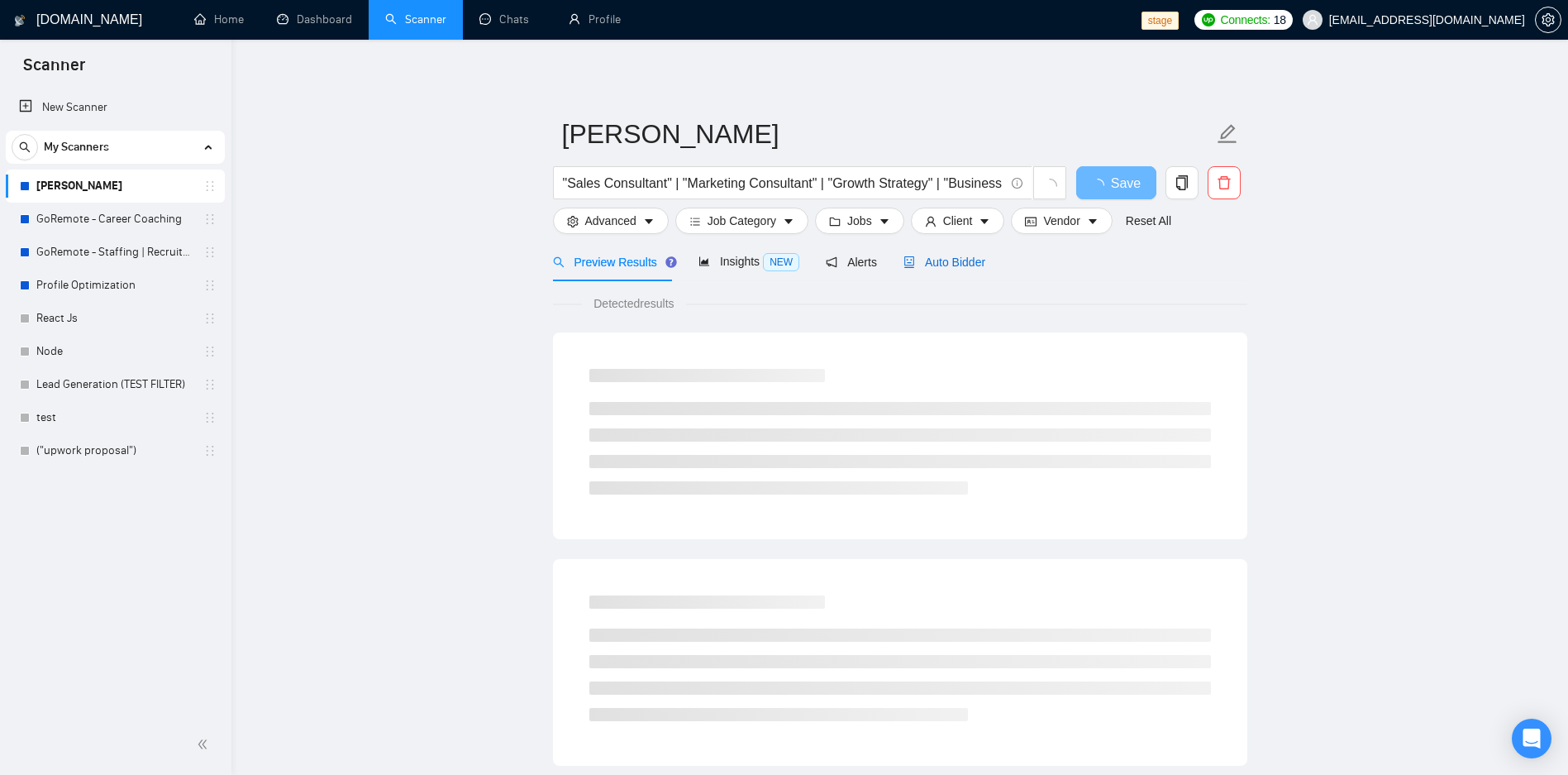
click at [963, 261] on span "Auto Bidder" at bounding box center [944, 262] width 82 height 13
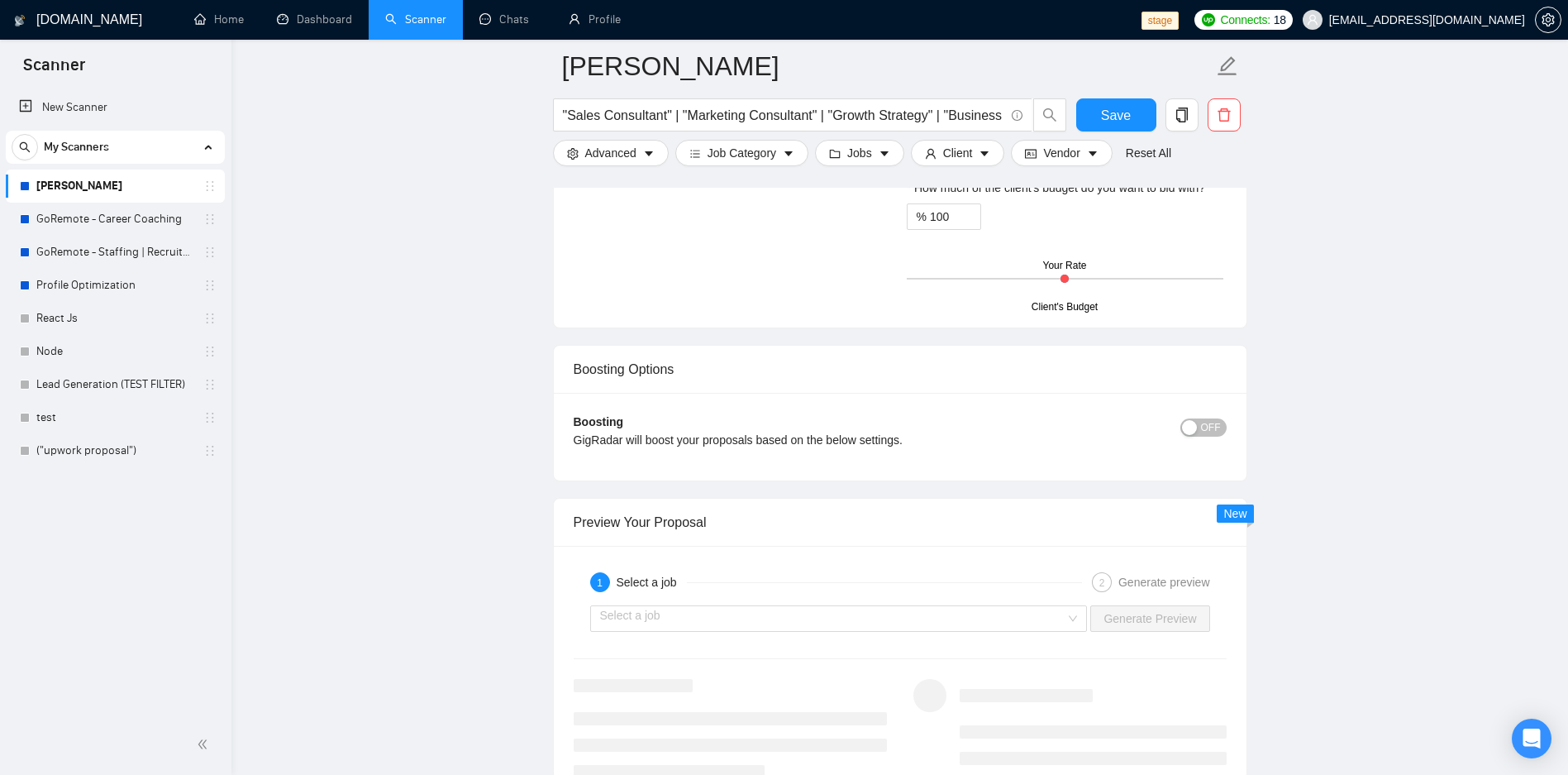
scroll to position [3076, 0]
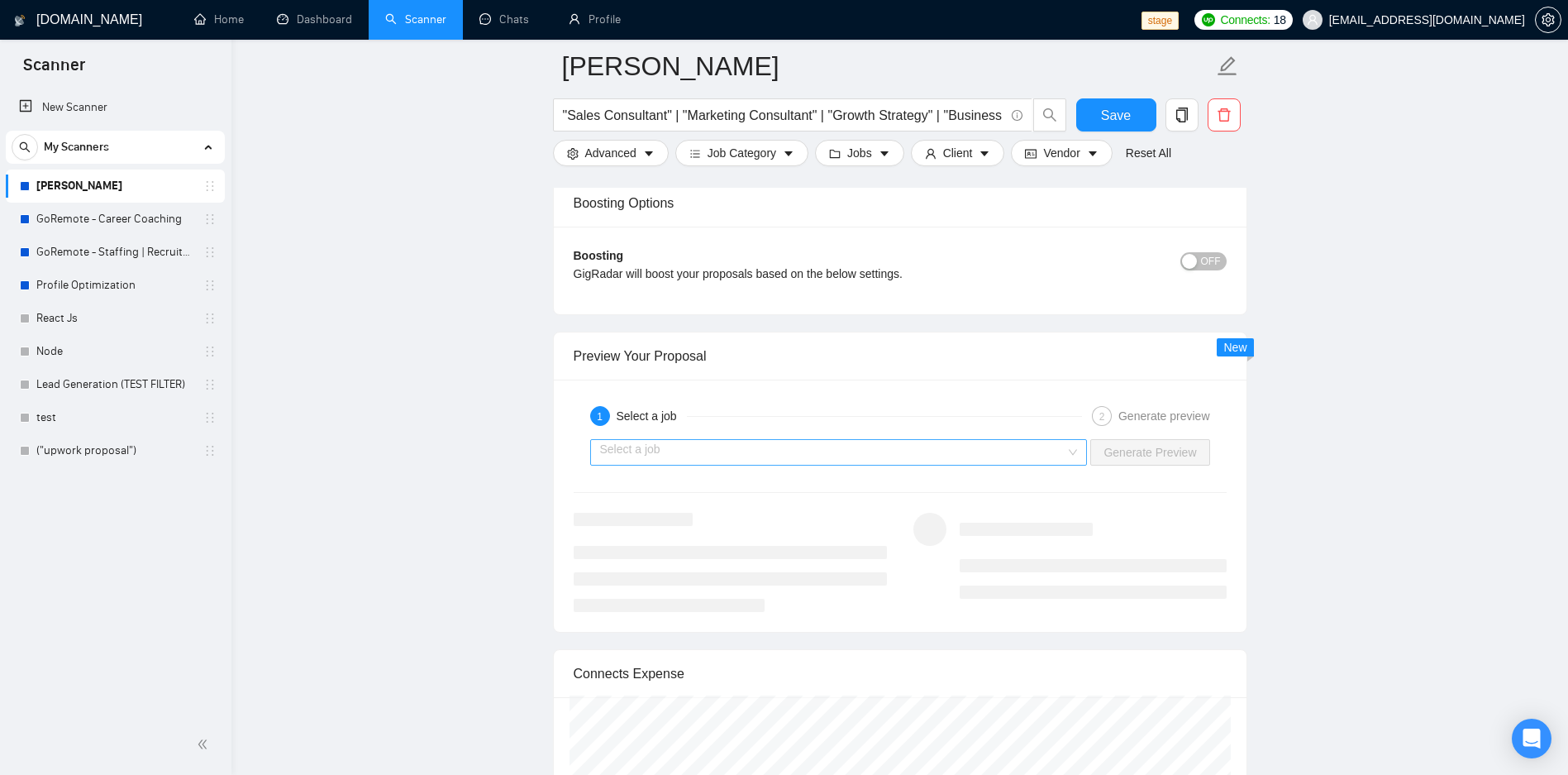
click at [858, 448] on input "search" at bounding box center [832, 452] width 466 height 24
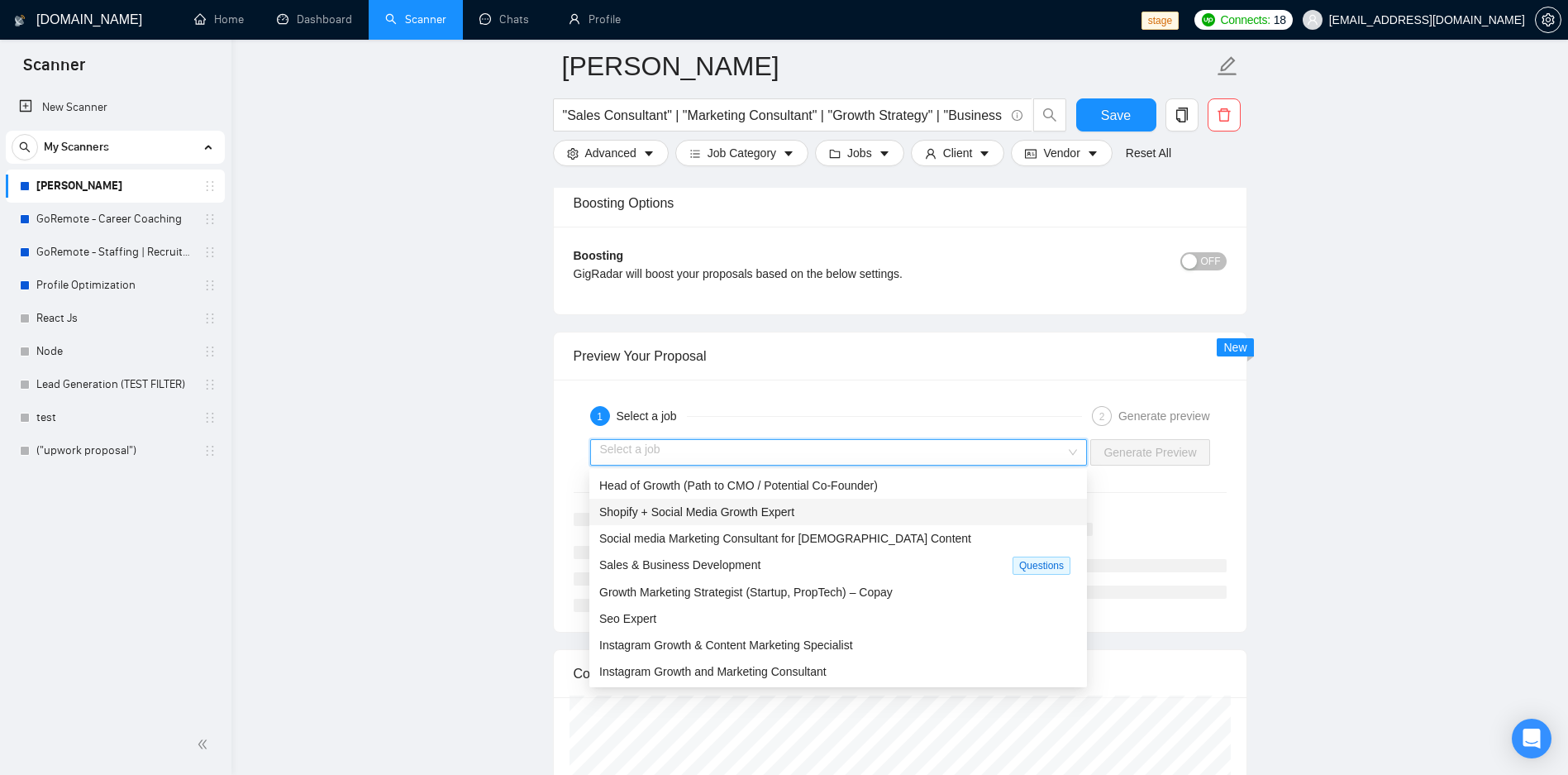
click at [781, 499] on div "Shopify + Social Media Growth Expert" at bounding box center [838, 511] width 498 height 26
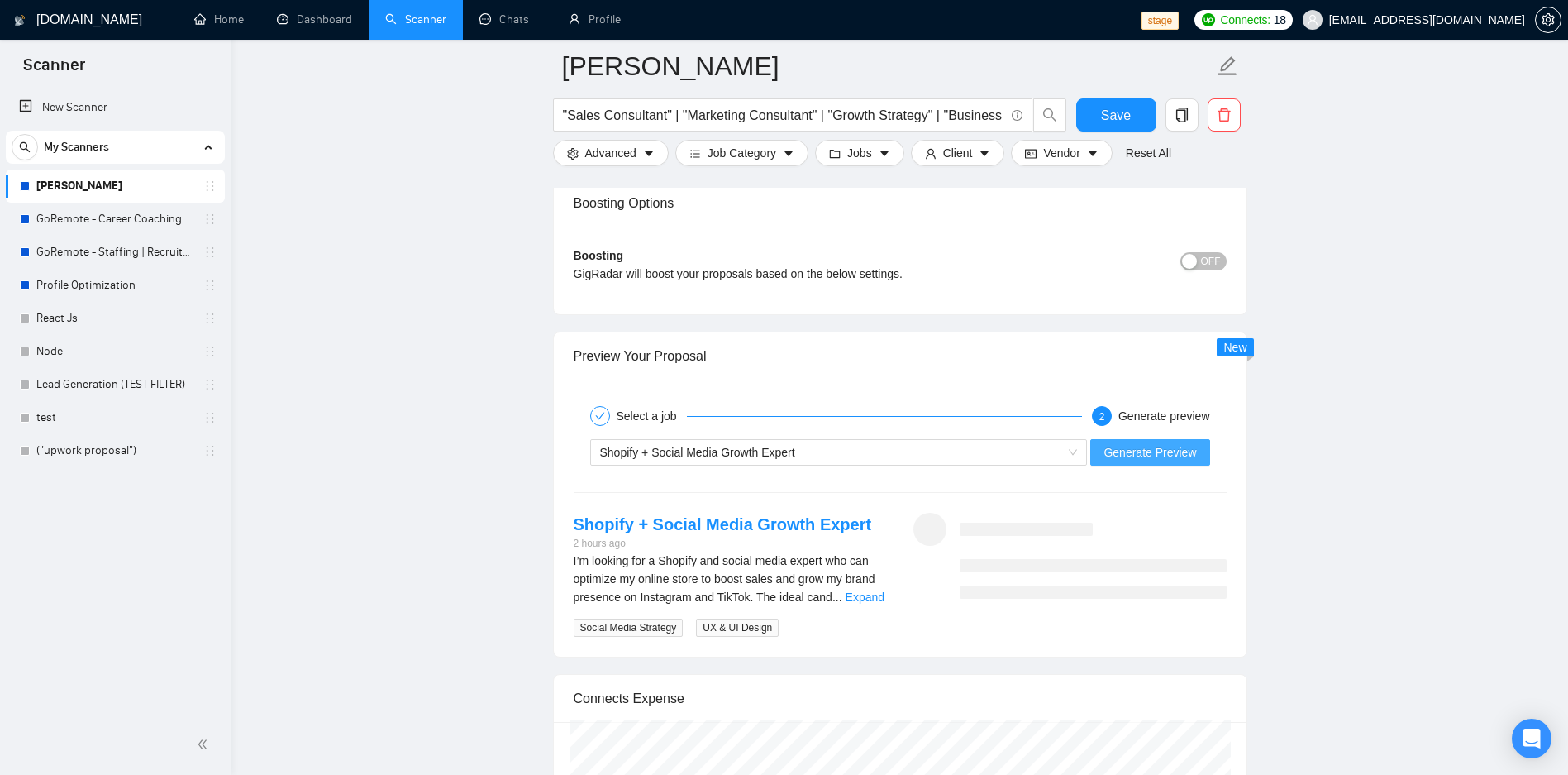
click at [1158, 451] on span "Generate Preview" at bounding box center [1149, 452] width 92 height 18
